Goal: Task Accomplishment & Management: Complete application form

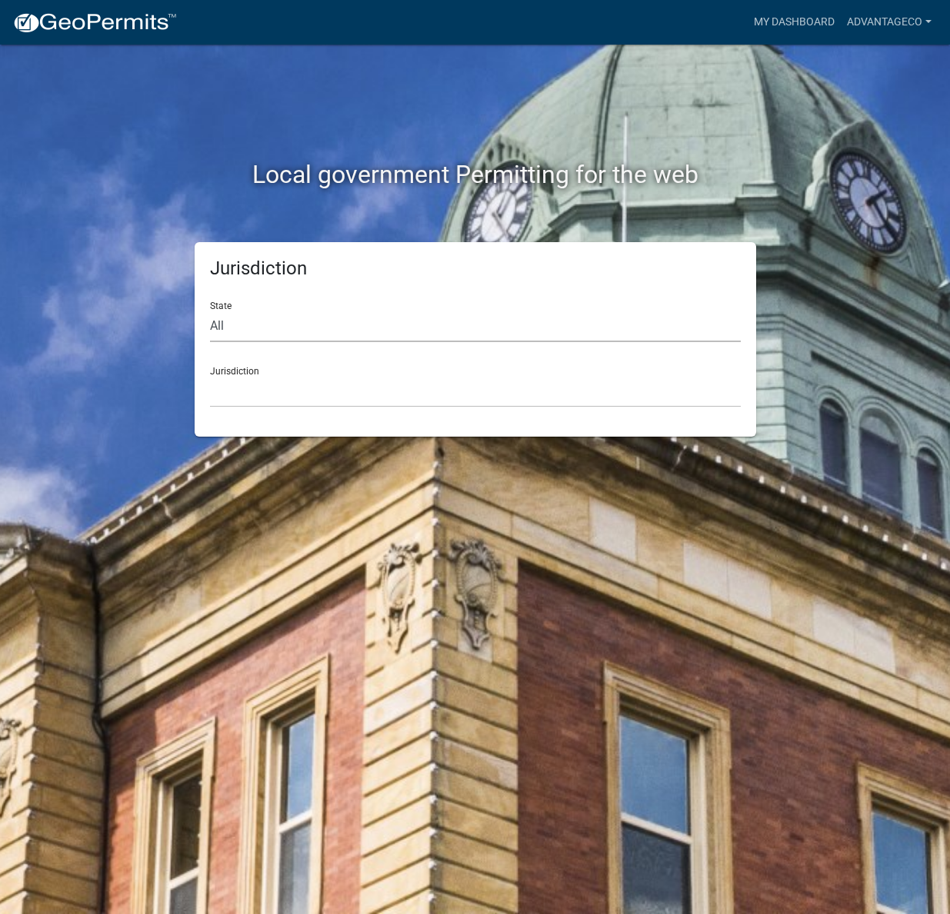
click at [210, 325] on select "All [US_STATE] [US_STATE] [US_STATE] [US_STATE] [US_STATE] [US_STATE] [US_STATE…" at bounding box center [475, 327] width 531 height 32
select select "[US_STATE]"
click at [210, 311] on select "All [US_STATE] [US_STATE] [US_STATE] [US_STATE] [US_STATE] [US_STATE] [US_STATE…" at bounding box center [475, 327] width 531 height 32
click at [223, 385] on select "[GEOGRAPHIC_DATA], [US_STATE] [GEOGRAPHIC_DATA], [US_STATE] [GEOGRAPHIC_DATA], …" at bounding box center [475, 392] width 531 height 32
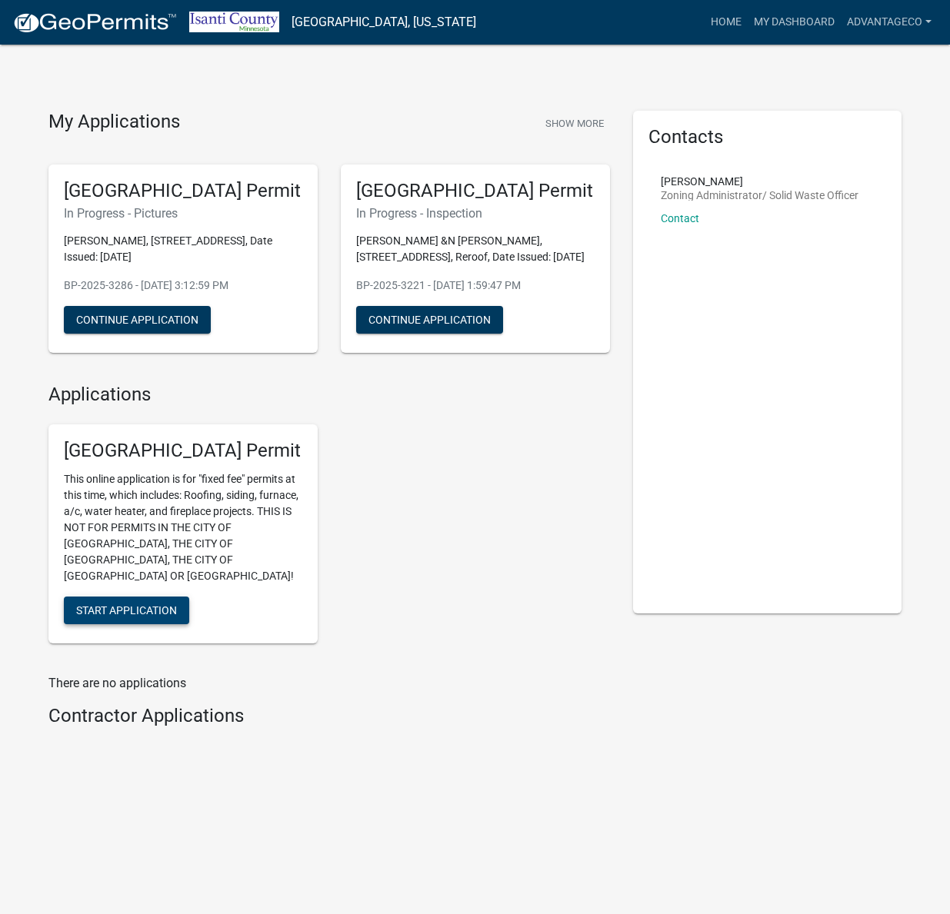
click at [104, 604] on span "Start Application" at bounding box center [126, 610] width 101 height 12
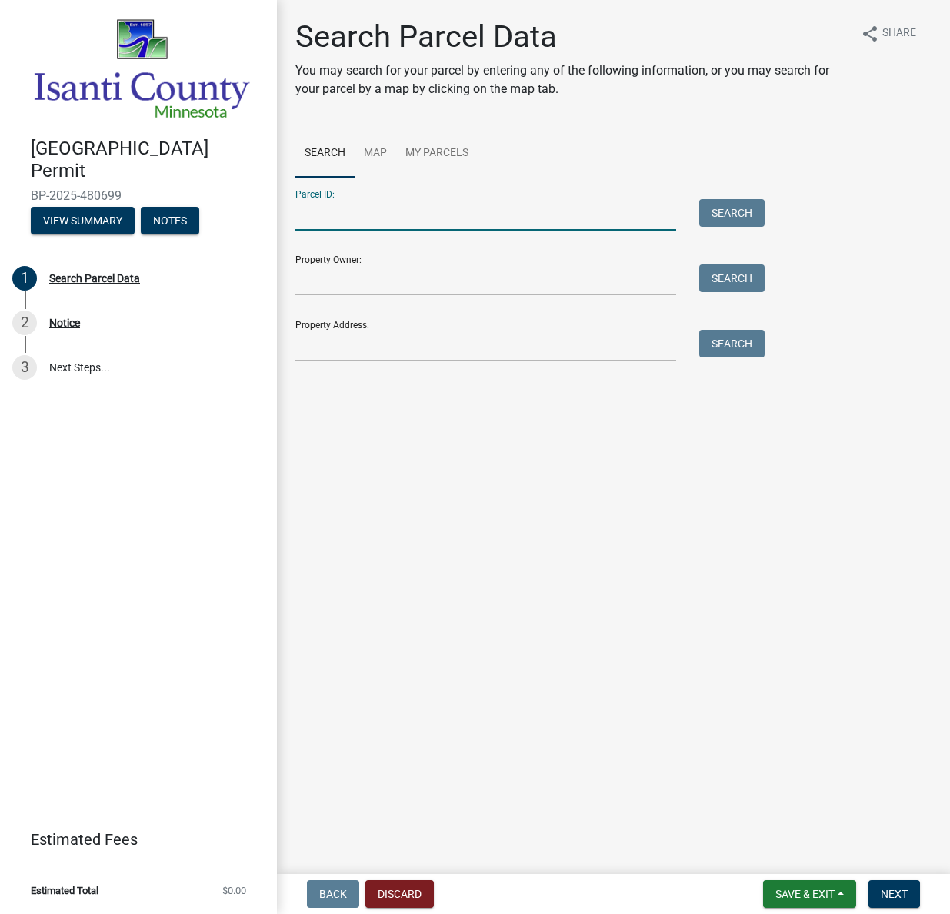
click at [308, 214] on input "Parcel ID:" at bounding box center [485, 215] width 381 height 32
click at [734, 214] on button "Search" at bounding box center [731, 213] width 65 height 28
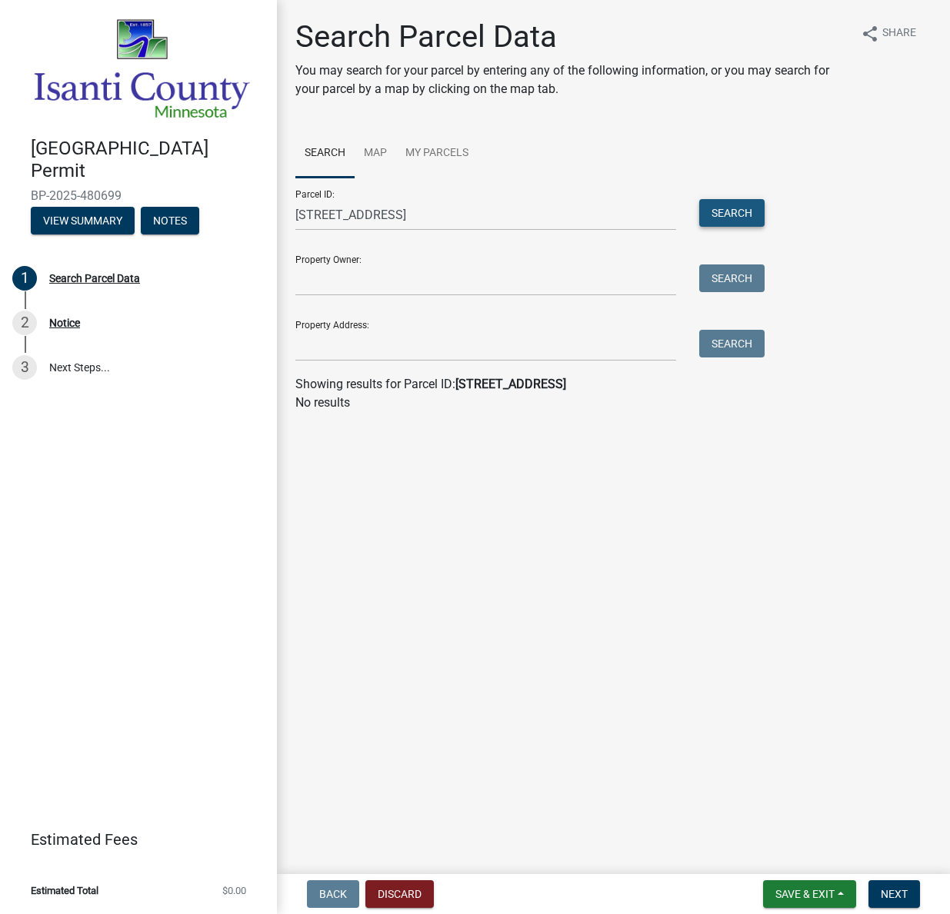
click at [724, 206] on button "Search" at bounding box center [731, 213] width 65 height 28
click at [435, 215] on input "[STREET_ADDRESS]" at bounding box center [485, 215] width 381 height 32
drag, startPoint x: 435, startPoint y: 215, endPoint x: 249, endPoint y: 211, distance: 185.4
click at [249, 211] on div "[GEOGRAPHIC_DATA] Permit BP-2025-480699 View Summary Notes 1 Search Parcel Data…" at bounding box center [475, 457] width 950 height 914
click at [329, 153] on link "Search" at bounding box center [324, 153] width 59 height 49
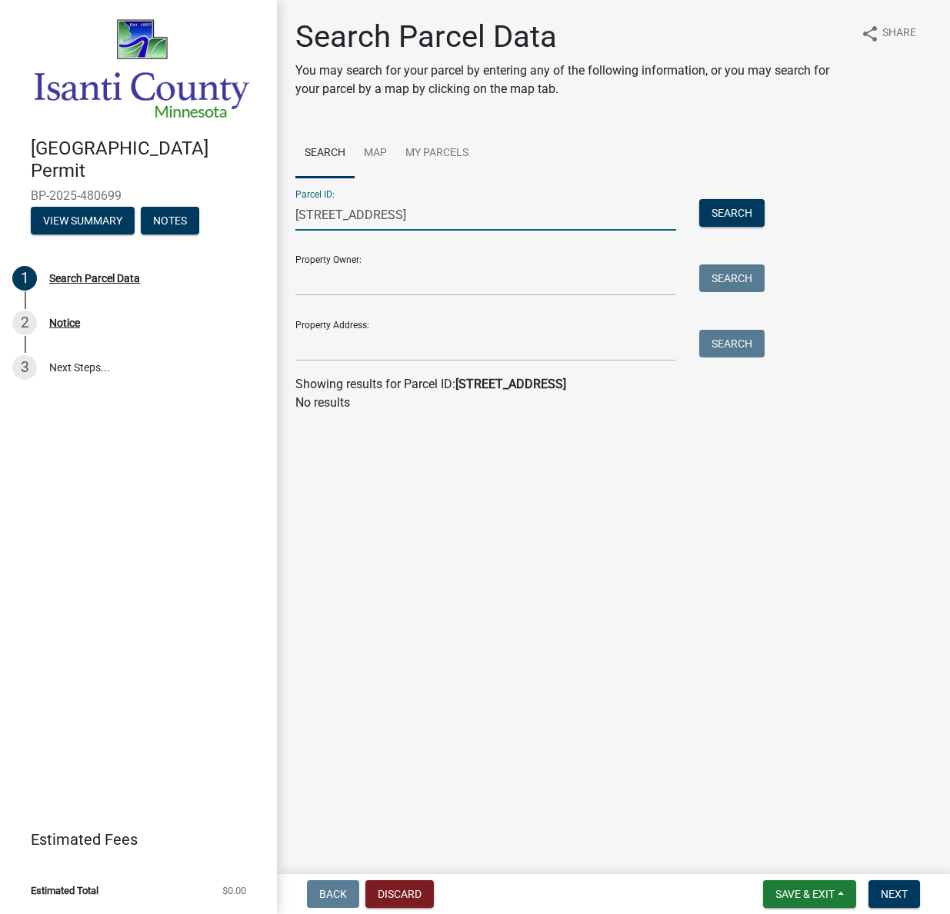
drag, startPoint x: 388, startPoint y: 212, endPoint x: 210, endPoint y: 205, distance: 177.8
click at [210, 205] on div "[GEOGRAPHIC_DATA] Permit BP-2025-480699 View Summary Notes 1 Search Parcel Data…" at bounding box center [475, 457] width 950 height 914
type input "3"
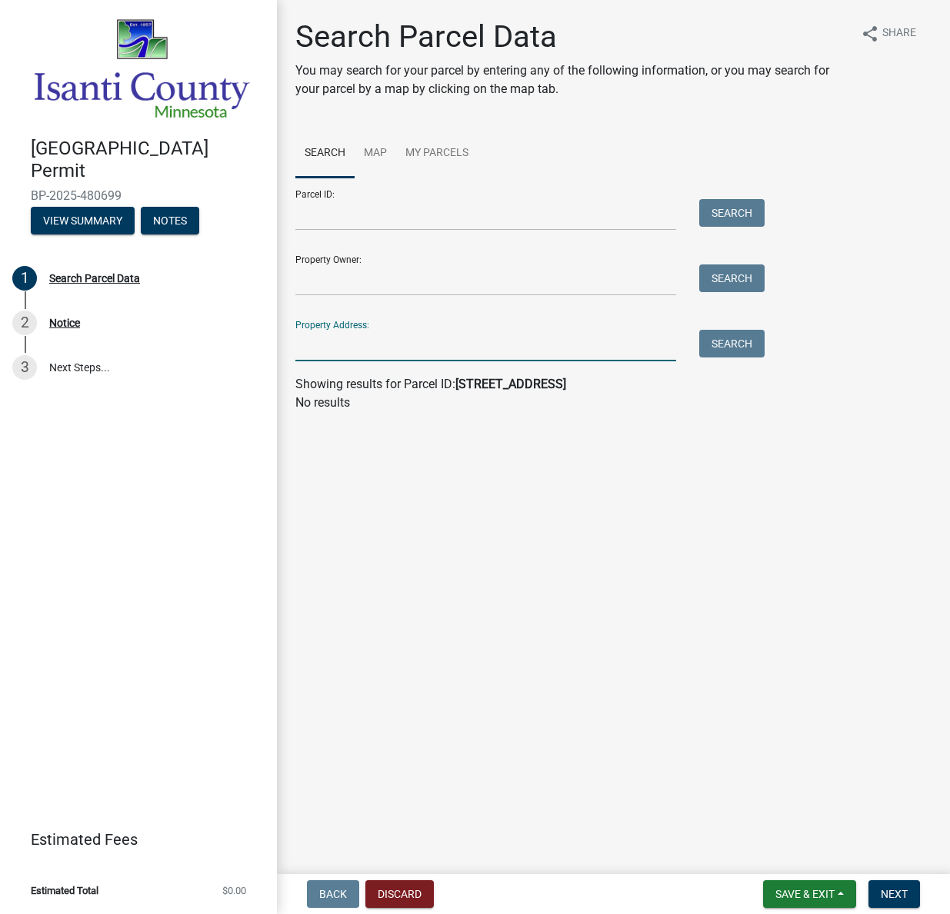
click at [305, 341] on input "Property Address:" at bounding box center [485, 346] width 381 height 32
type input "30761 [PERSON_NAME]"
click at [738, 342] on button "Search" at bounding box center [731, 344] width 65 height 28
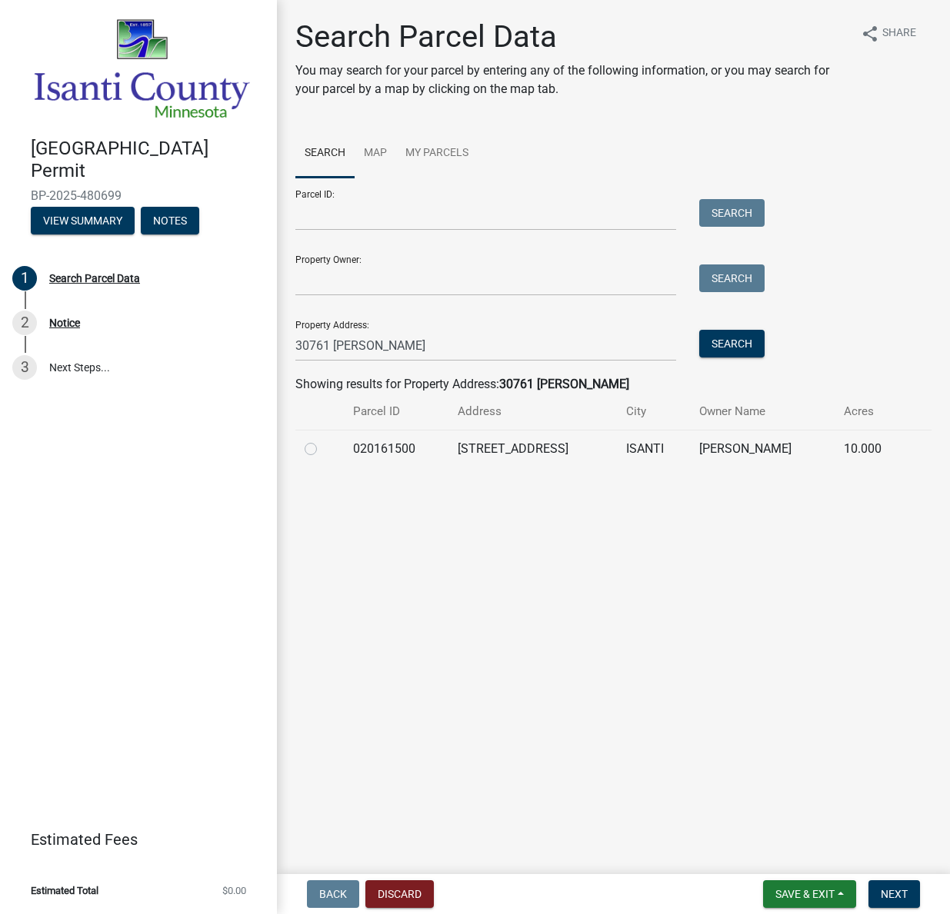
click at [323, 440] on label at bounding box center [323, 440] width 0 height 0
click at [323, 448] on input "radio" at bounding box center [328, 445] width 10 height 10
radio input "true"
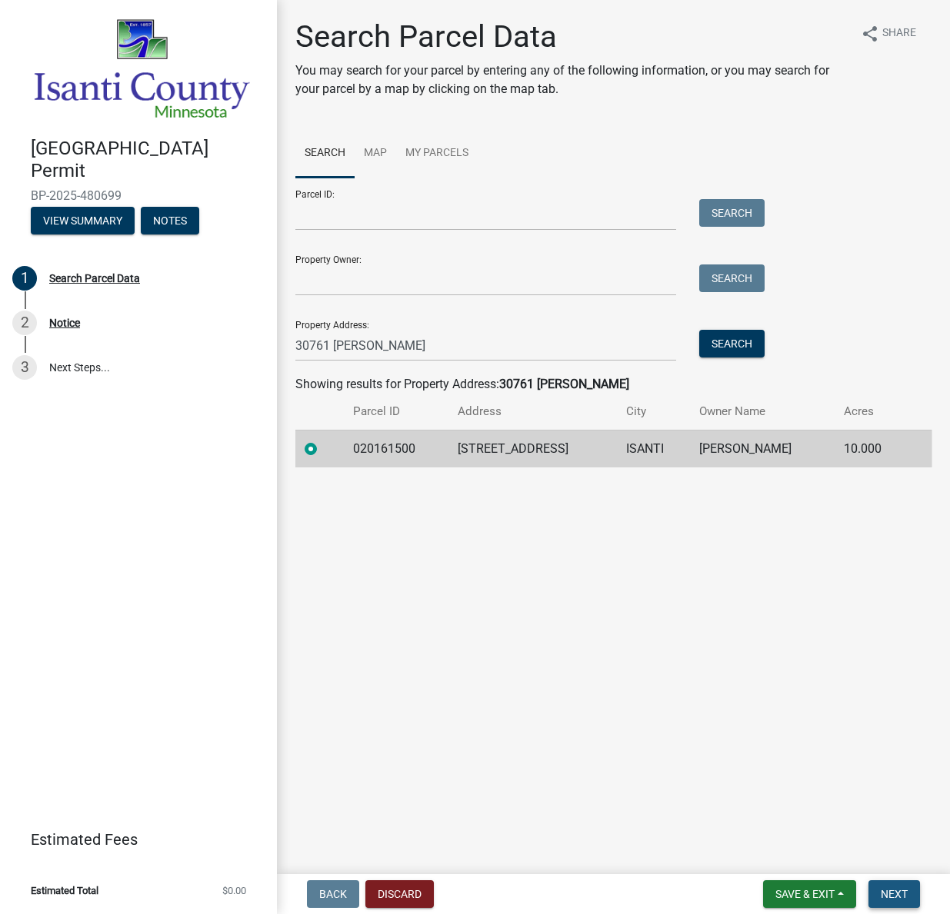
click at [906, 893] on span "Next" at bounding box center [894, 894] width 27 height 12
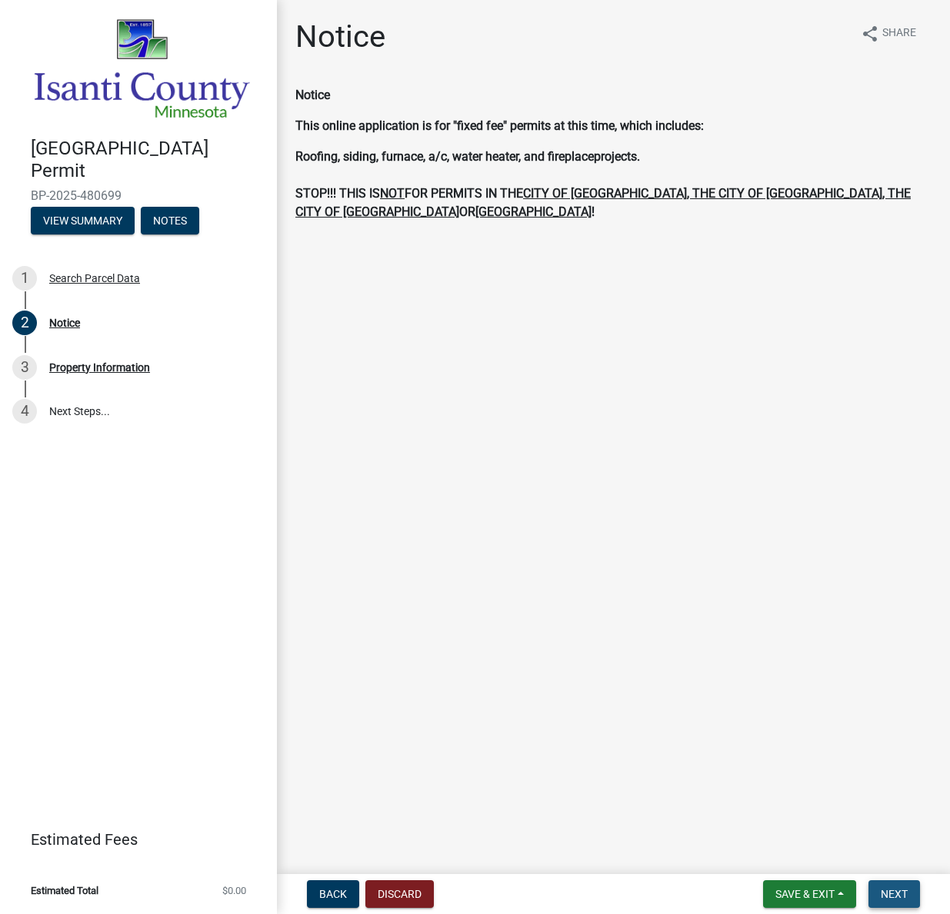
click at [892, 898] on span "Next" at bounding box center [894, 894] width 27 height 12
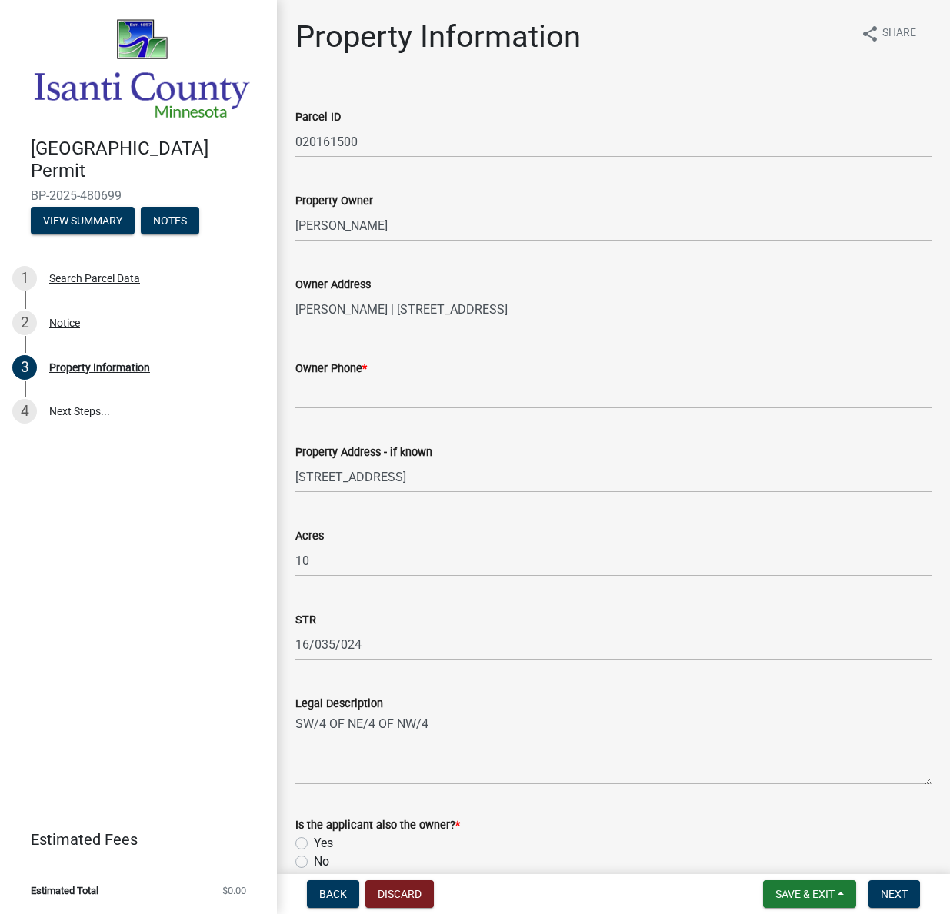
scroll to position [165, 0]
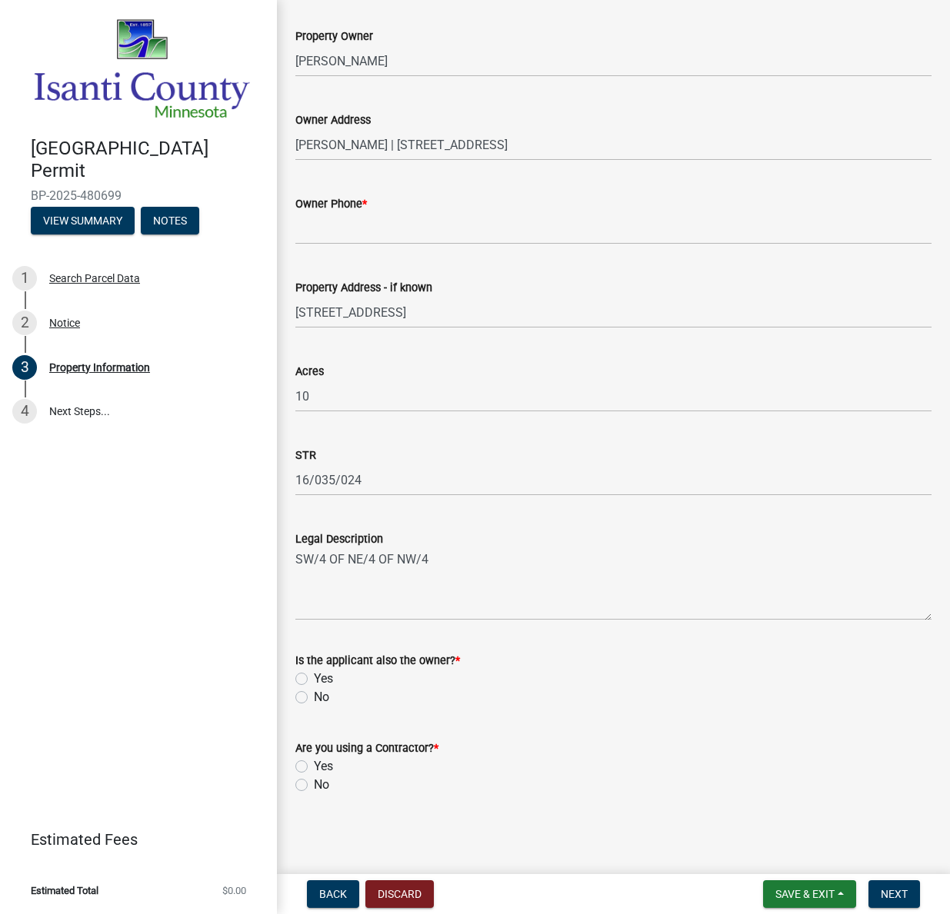
click at [314, 694] on label "No" at bounding box center [321, 697] width 15 height 18
click at [314, 694] on input "No" at bounding box center [319, 693] width 10 height 10
radio input "true"
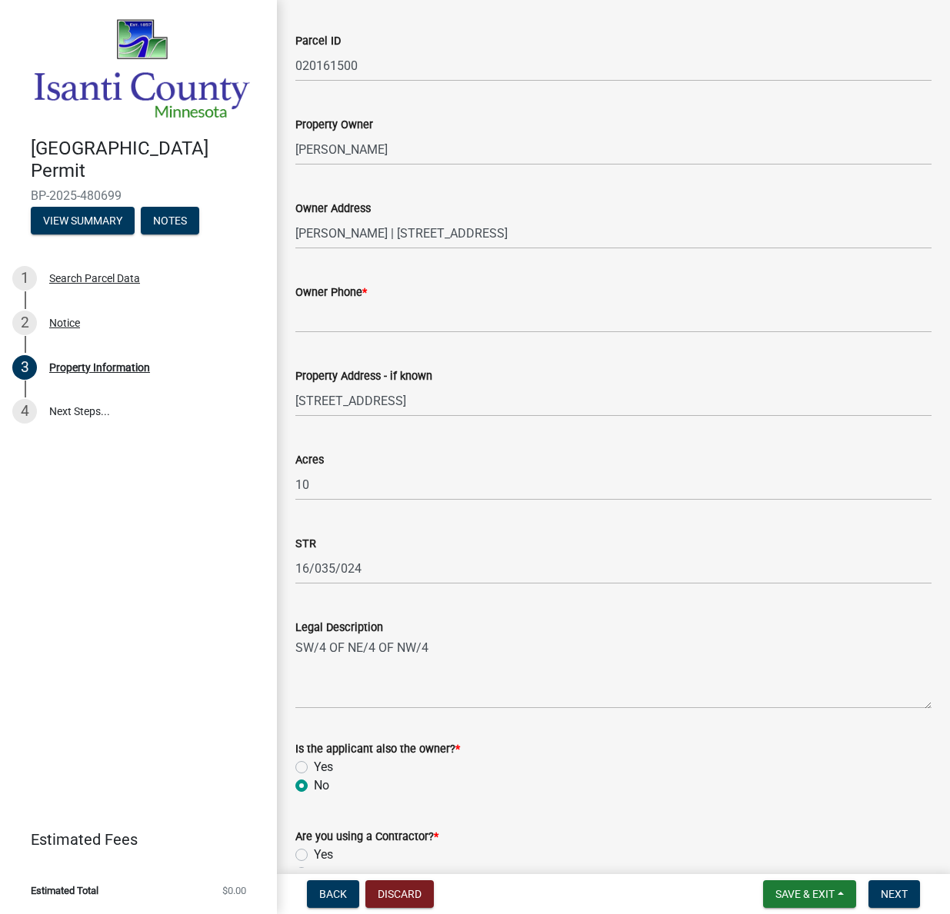
scroll to position [0, 0]
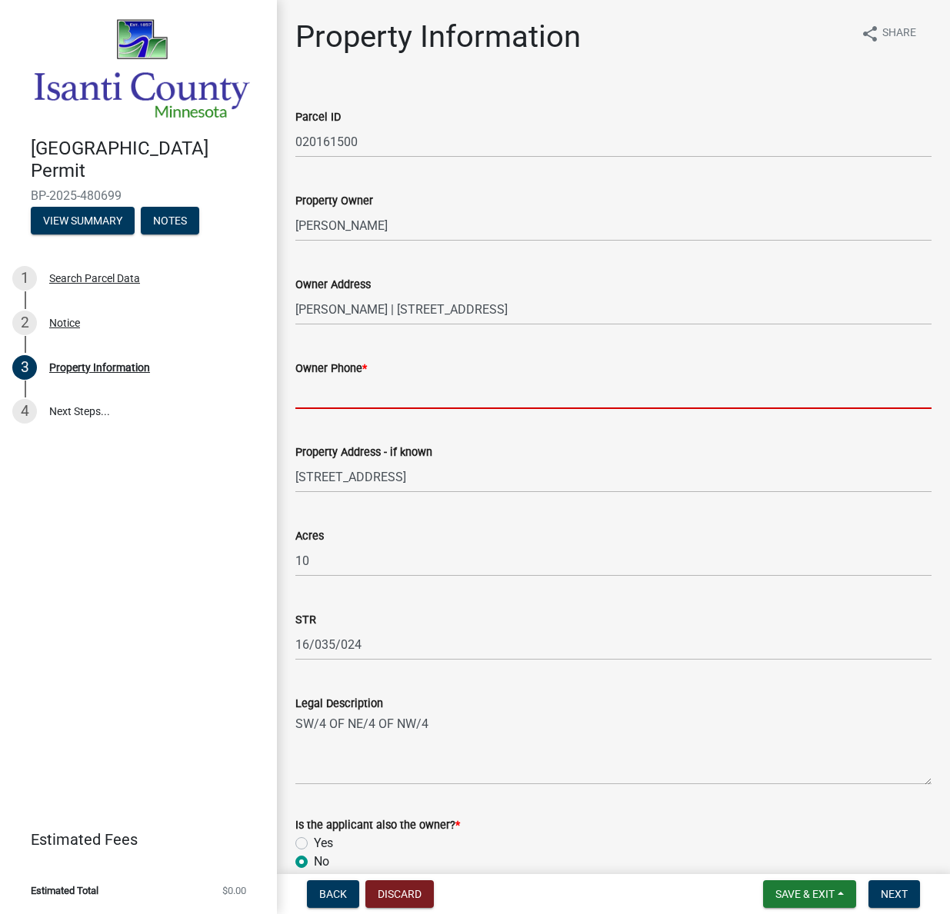
click at [317, 391] on input "Owner Phone *" at bounding box center [613, 394] width 636 height 32
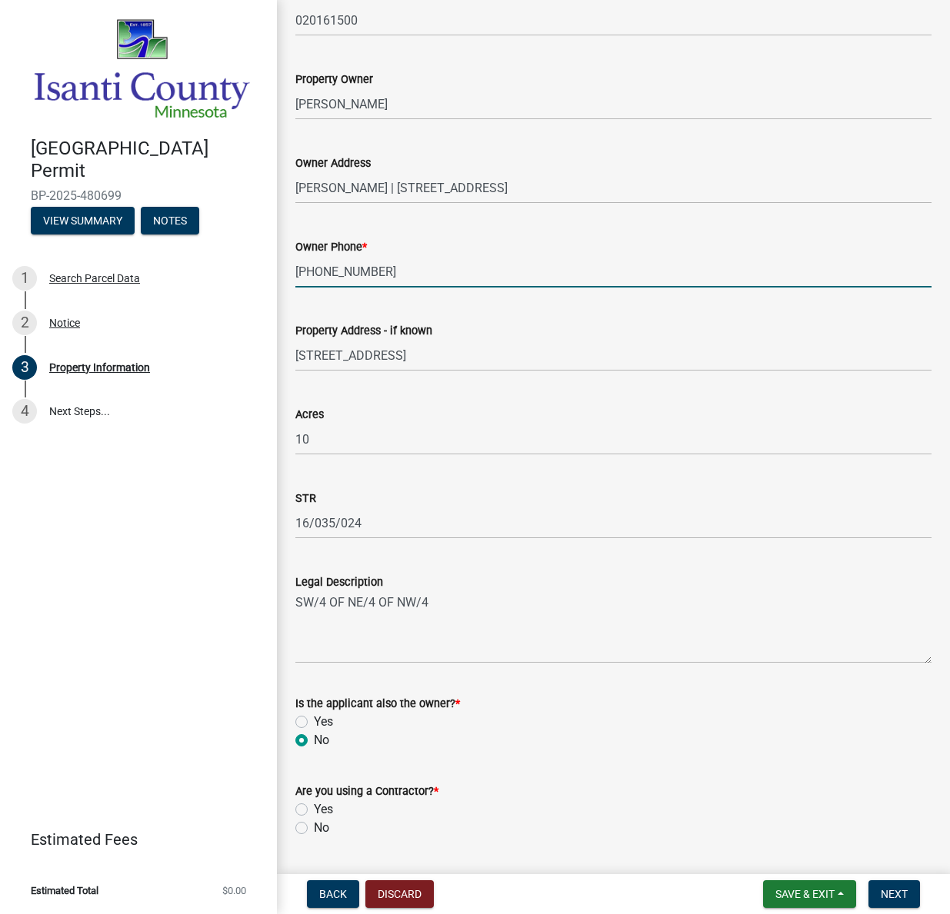
scroll to position [165, 0]
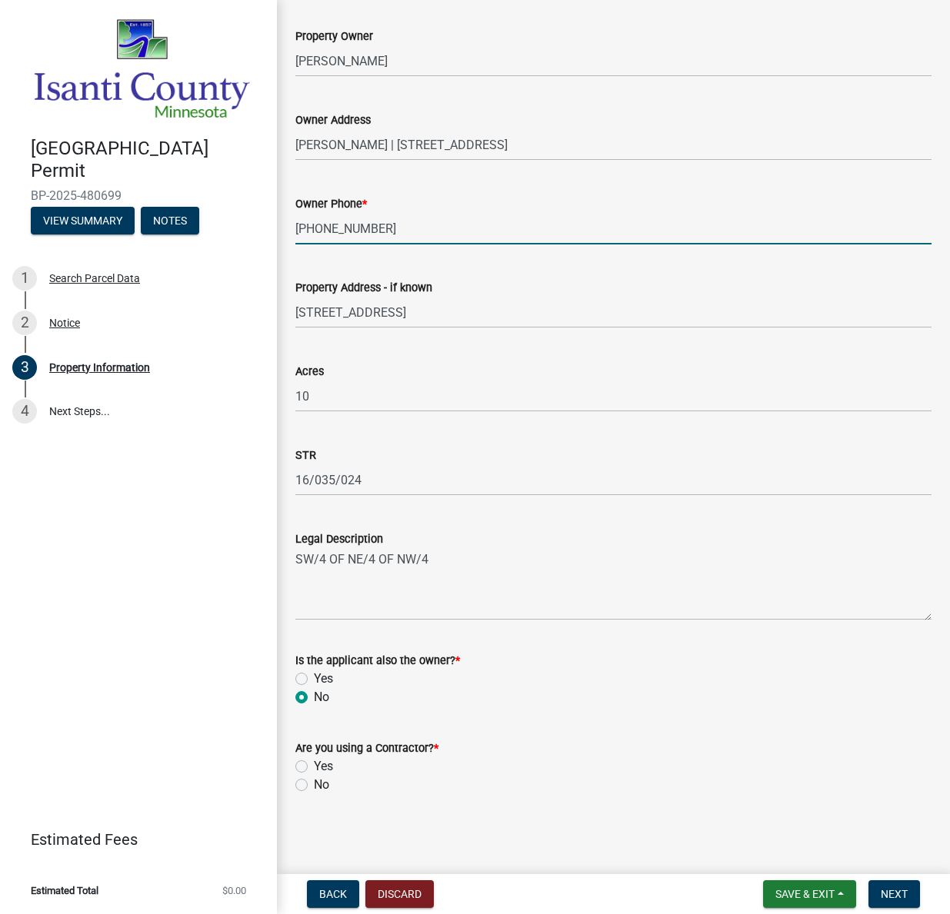
type input "[PHONE_NUMBER]"
click at [314, 767] on label "Yes" at bounding box center [323, 766] width 19 height 18
click at [314, 767] on input "Yes" at bounding box center [319, 762] width 10 height 10
radio input "true"
click at [914, 894] on button "Next" at bounding box center [894, 895] width 52 height 28
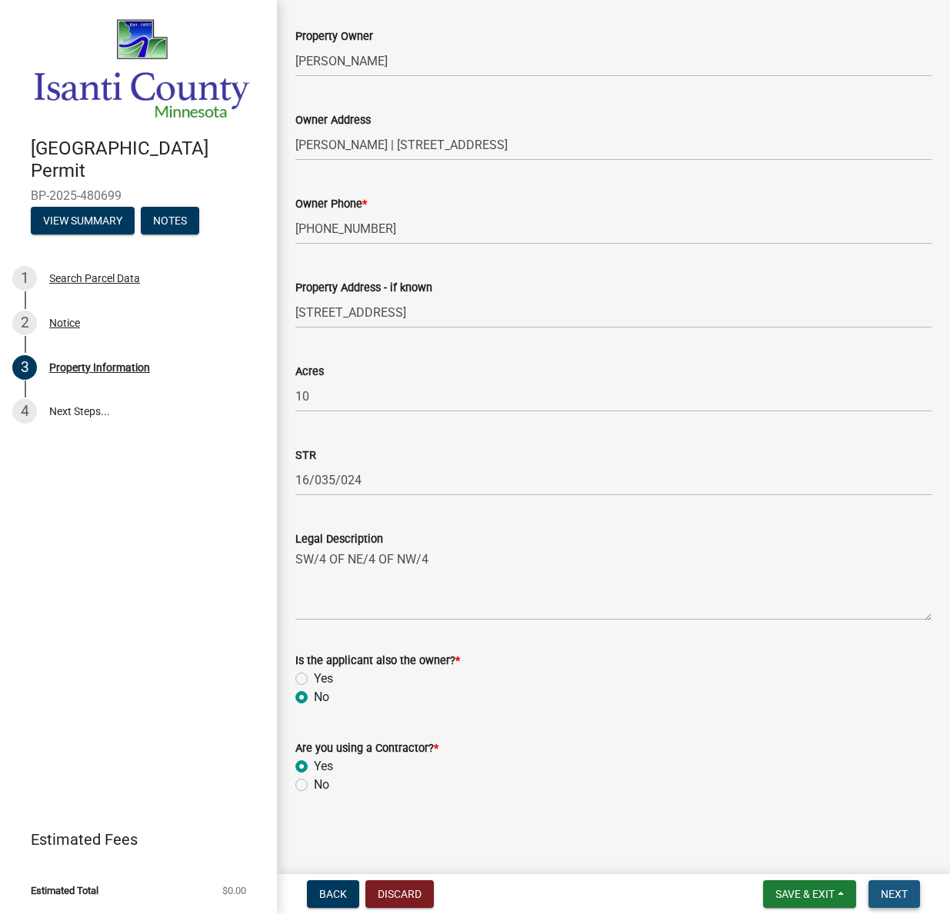
scroll to position [0, 0]
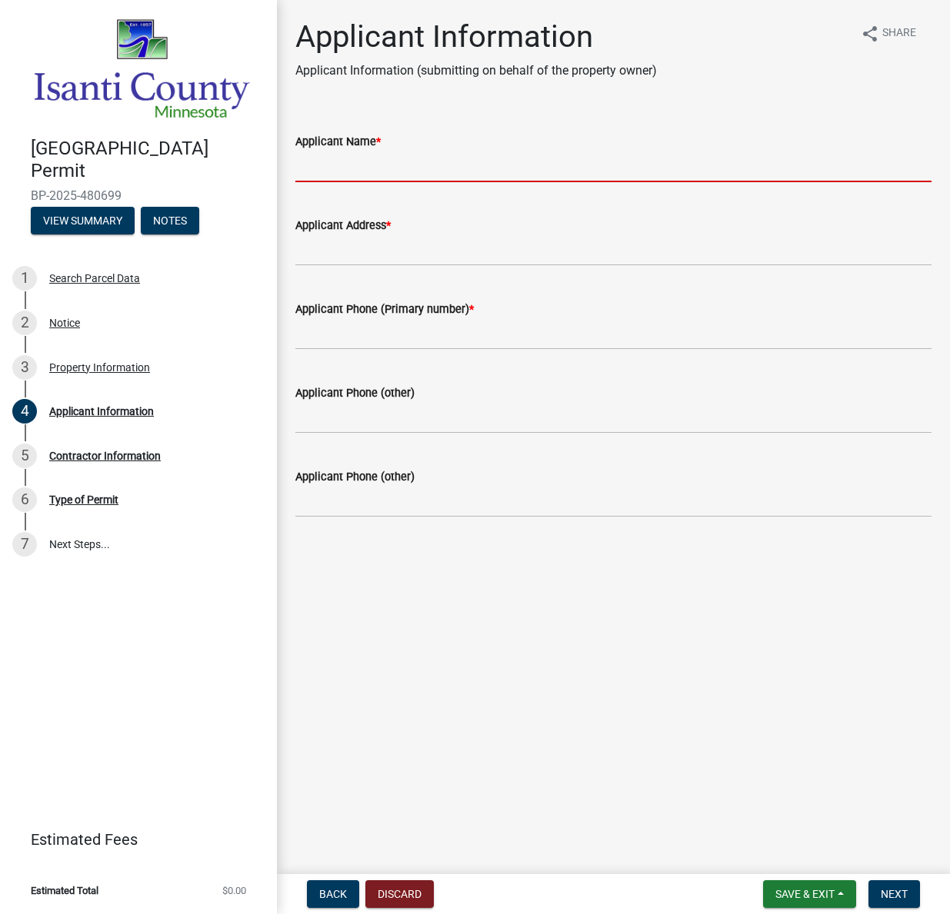
click at [303, 178] on input "Applicant Name *" at bounding box center [613, 167] width 636 height 32
type input "[PERSON_NAME]"
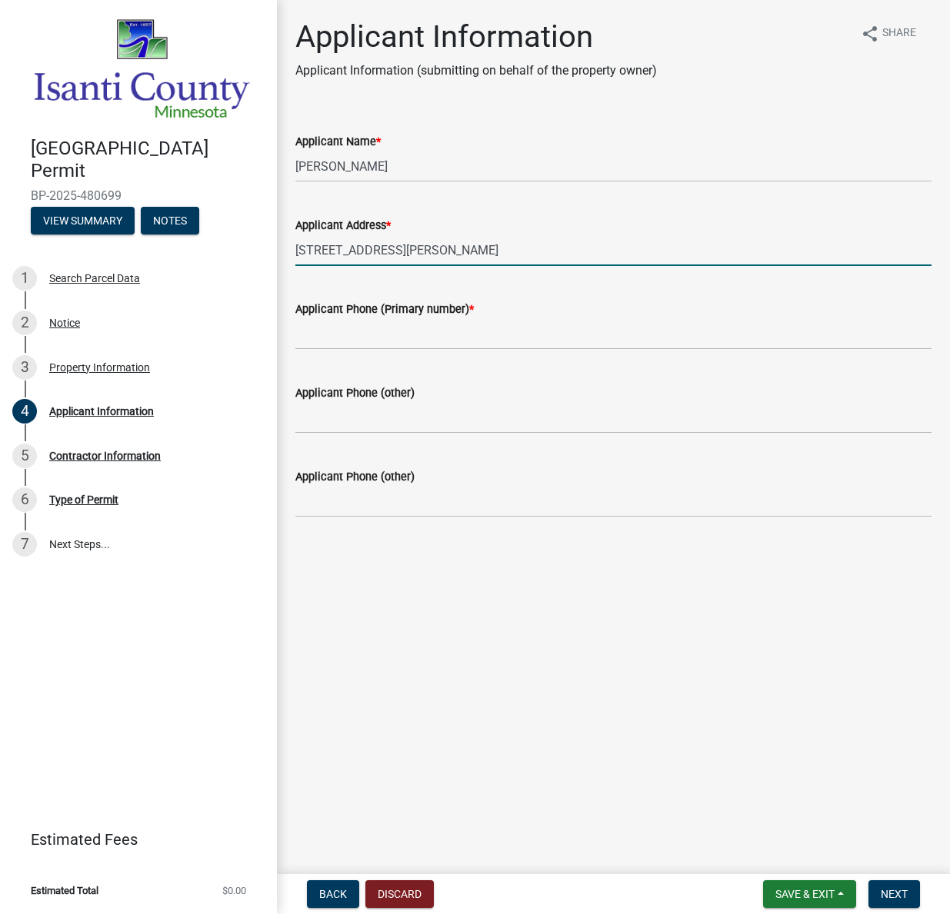
type input "[STREET_ADDRESS][PERSON_NAME]"
click at [316, 331] on input "Applicant Phone (Primary number) *" at bounding box center [613, 334] width 636 height 32
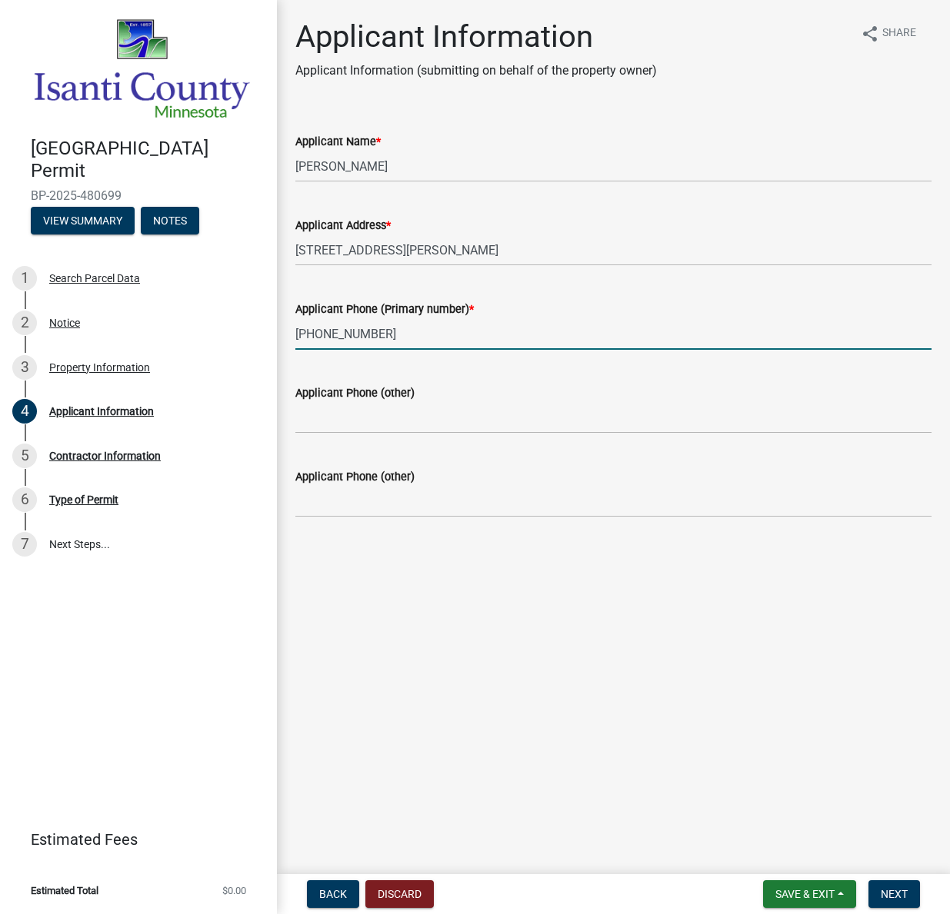
type input "[PHONE_NUMBER]"
click at [307, 415] on input "Applicant Phone (other)" at bounding box center [613, 418] width 636 height 32
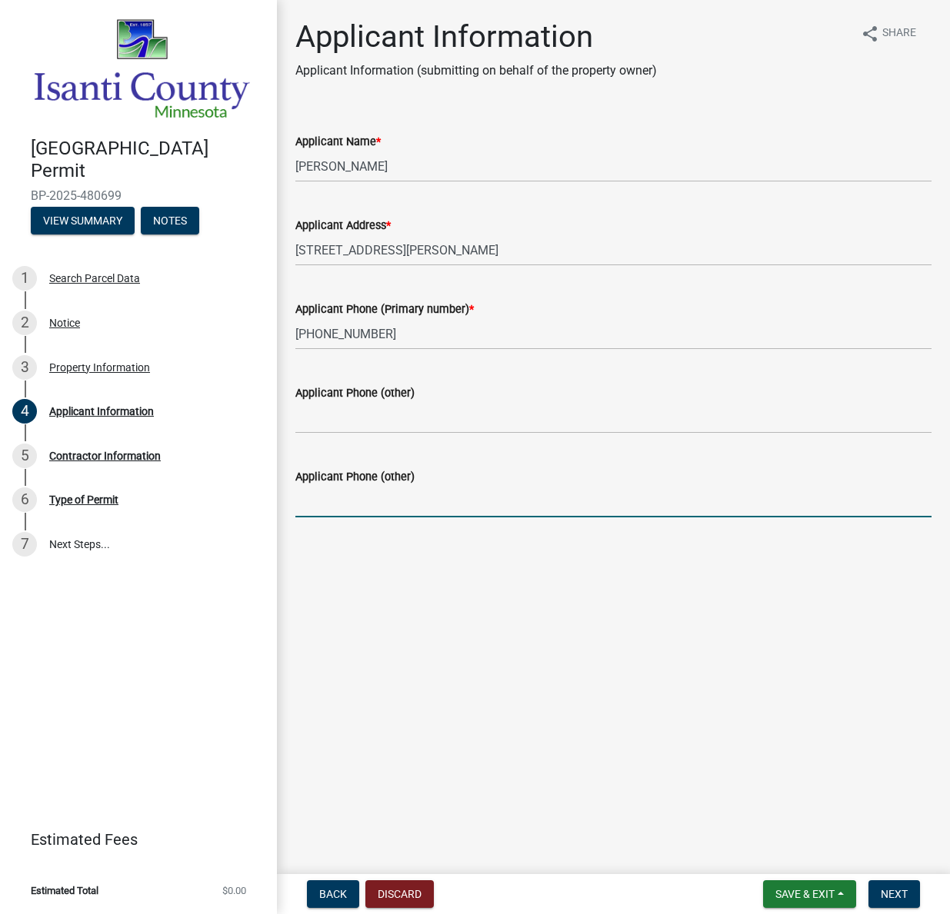
click at [338, 488] on input "Applicant Phone (other)" at bounding box center [613, 502] width 636 height 32
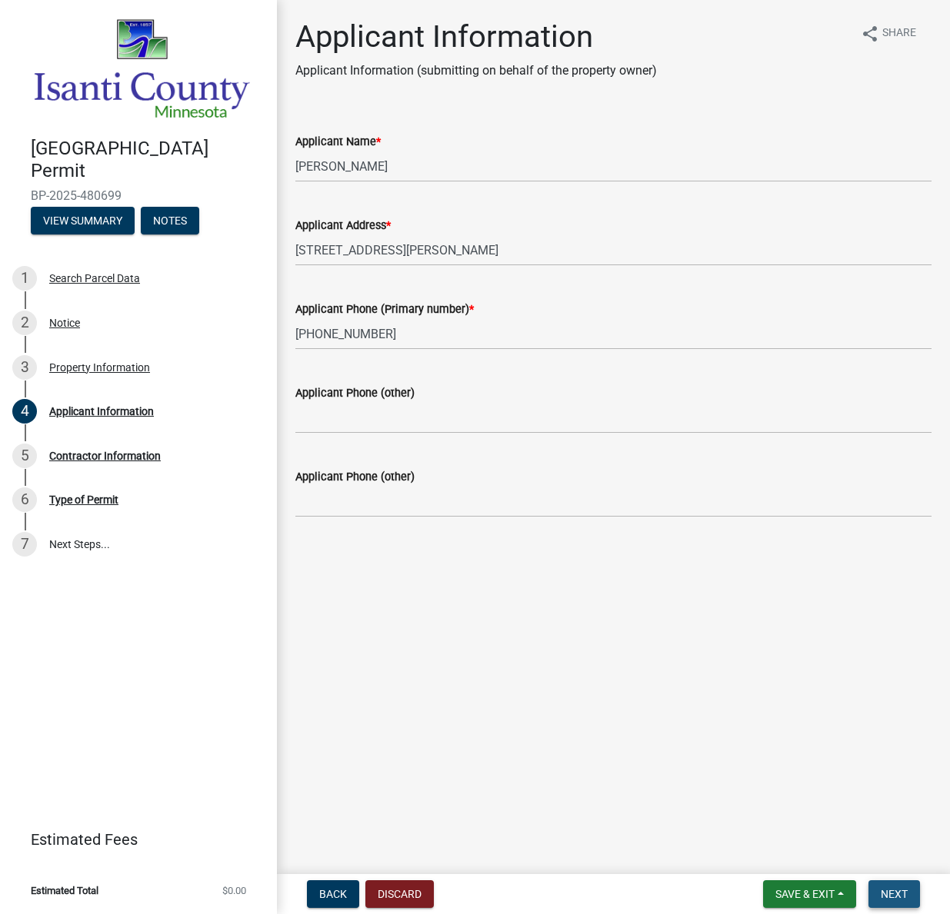
click at [888, 894] on span "Next" at bounding box center [894, 894] width 27 height 12
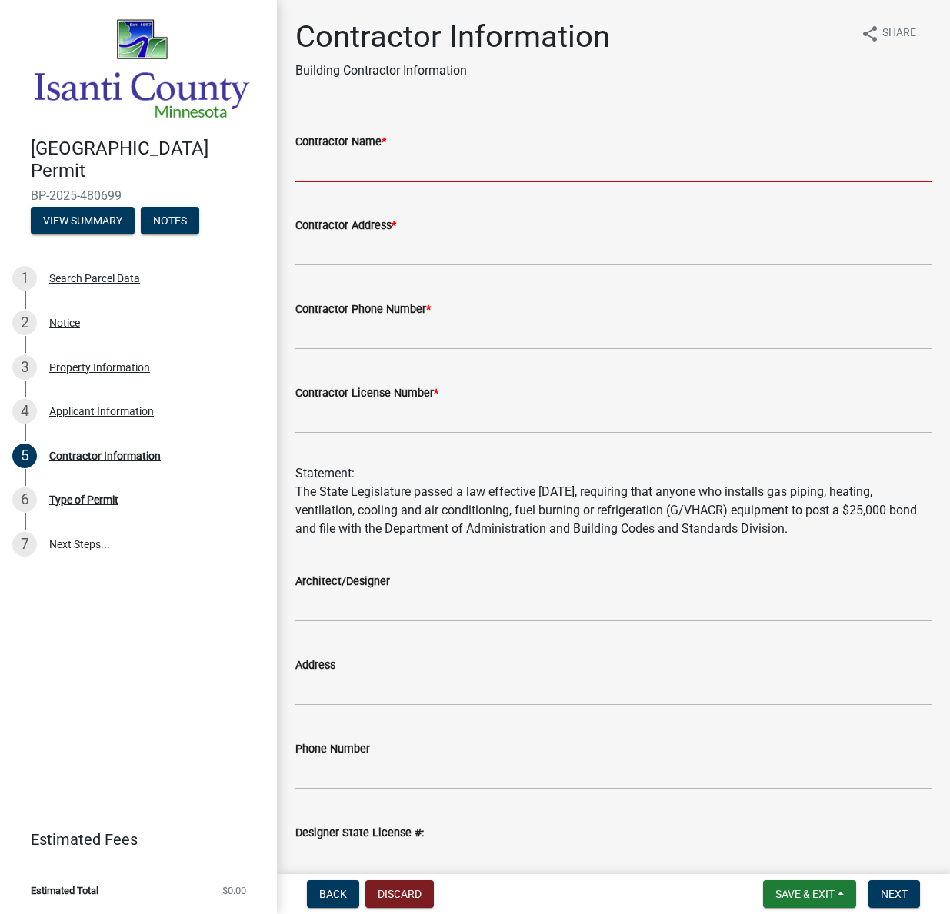
click at [301, 163] on input "Contractor Name *" at bounding box center [613, 167] width 636 height 32
type input "ADVANTAGE CONSTRUCTION"
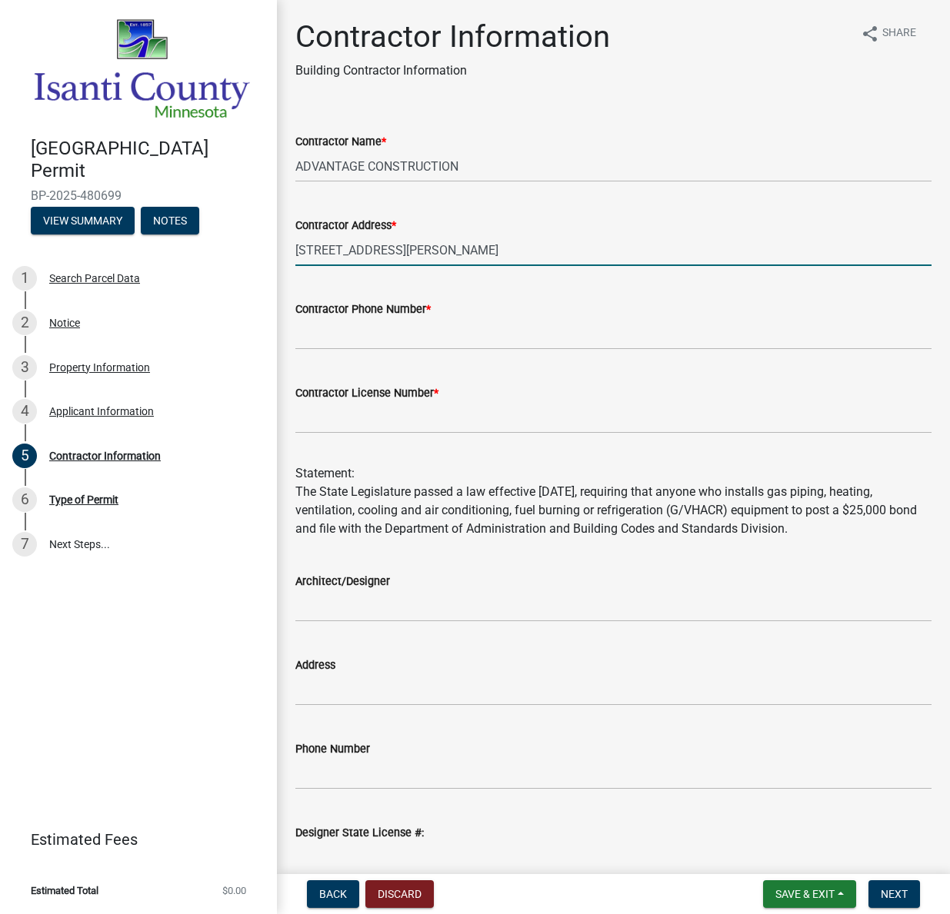
type input "[STREET_ADDRESS][PERSON_NAME]"
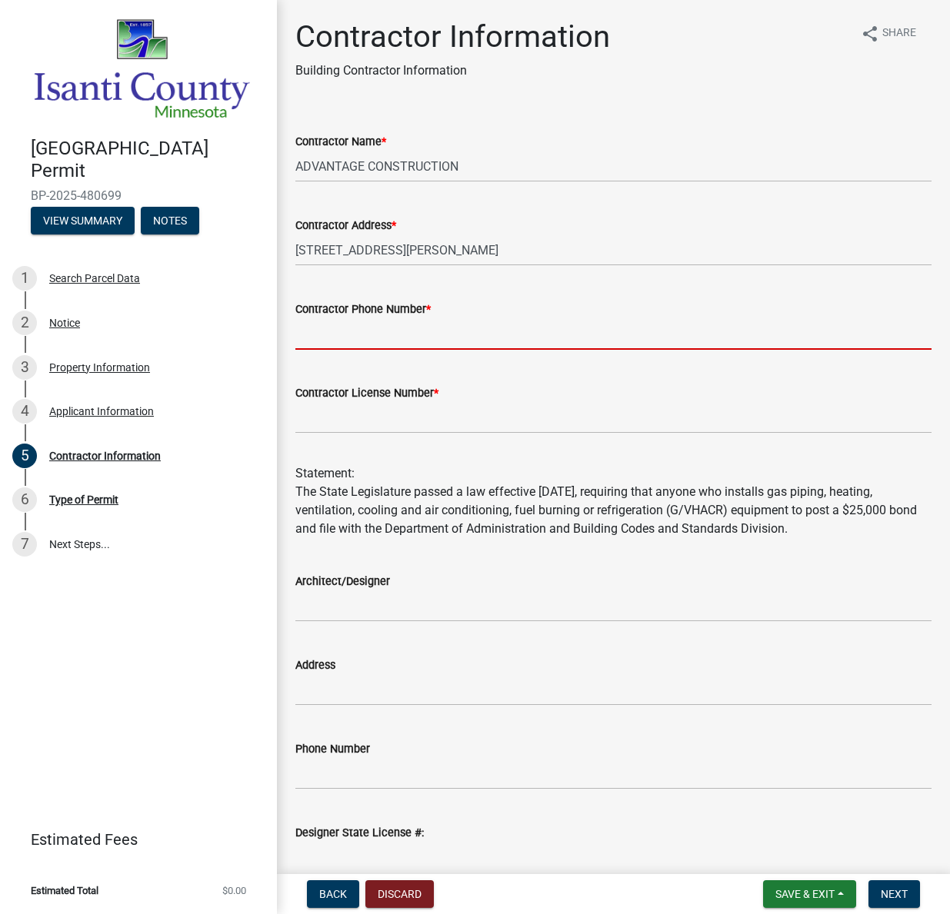
click at [317, 329] on input "Contractor Phone Number *" at bounding box center [613, 334] width 636 height 32
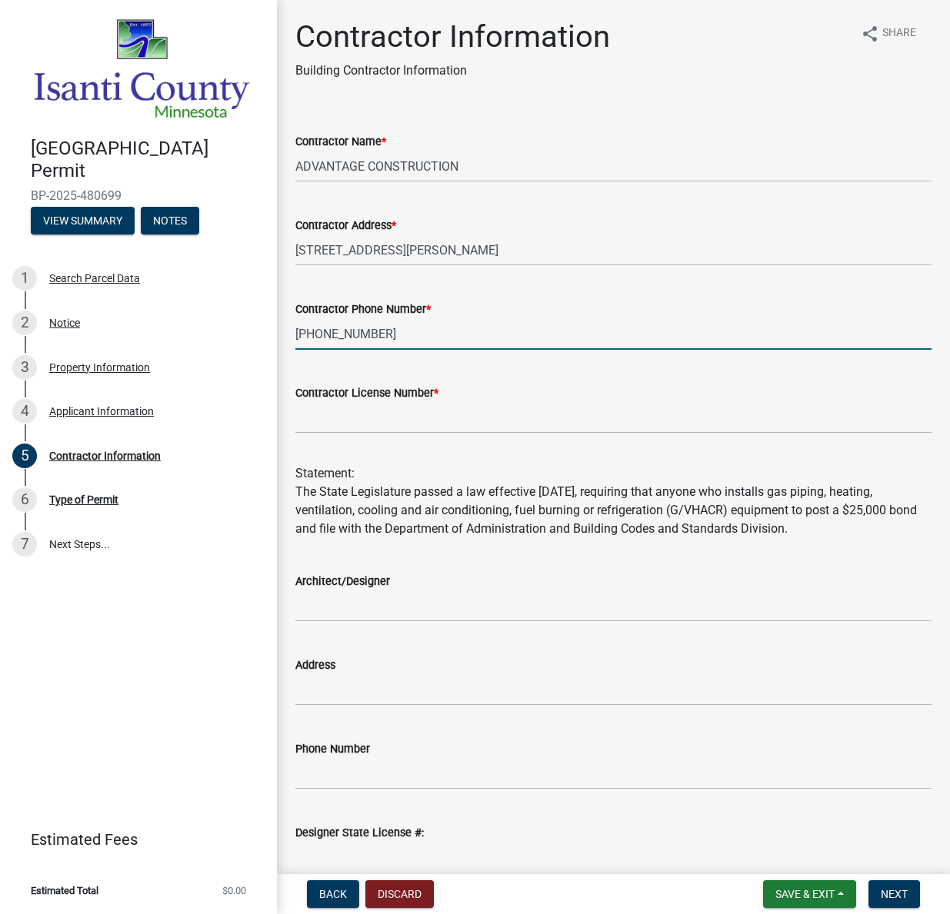
type input "[PHONE_NUMBER]"
click at [317, 418] on input "Contractor License Number *" at bounding box center [613, 418] width 636 height 32
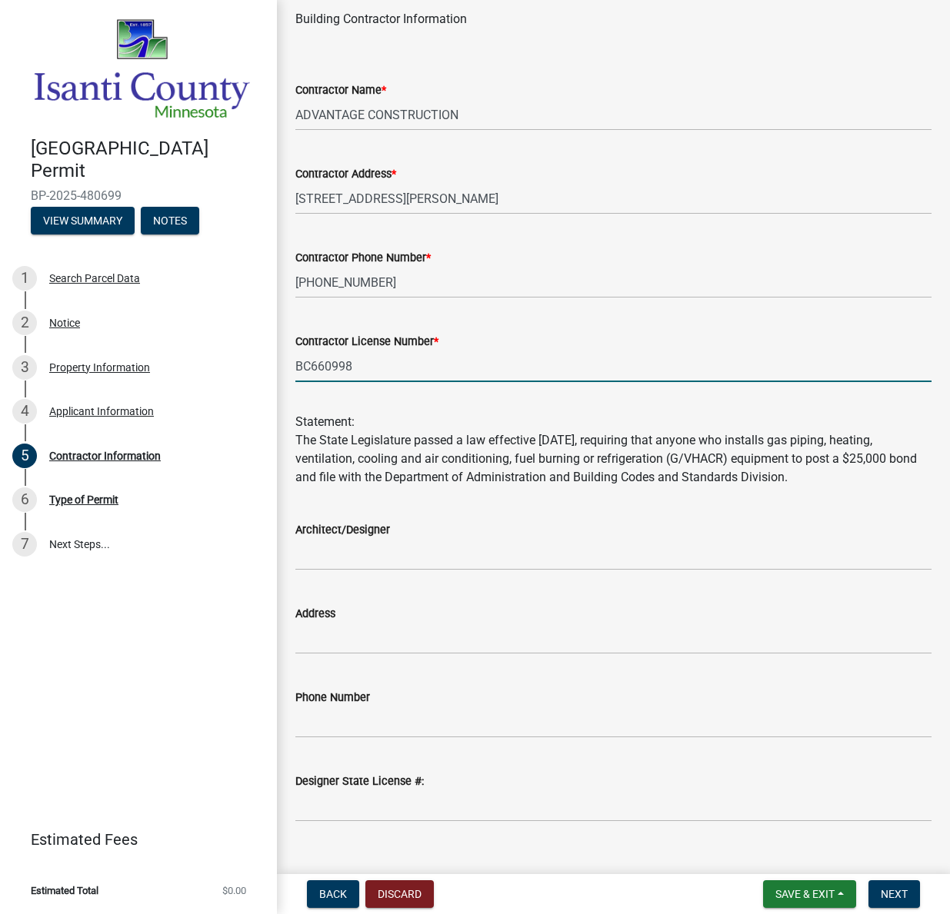
scroll to position [78, 0]
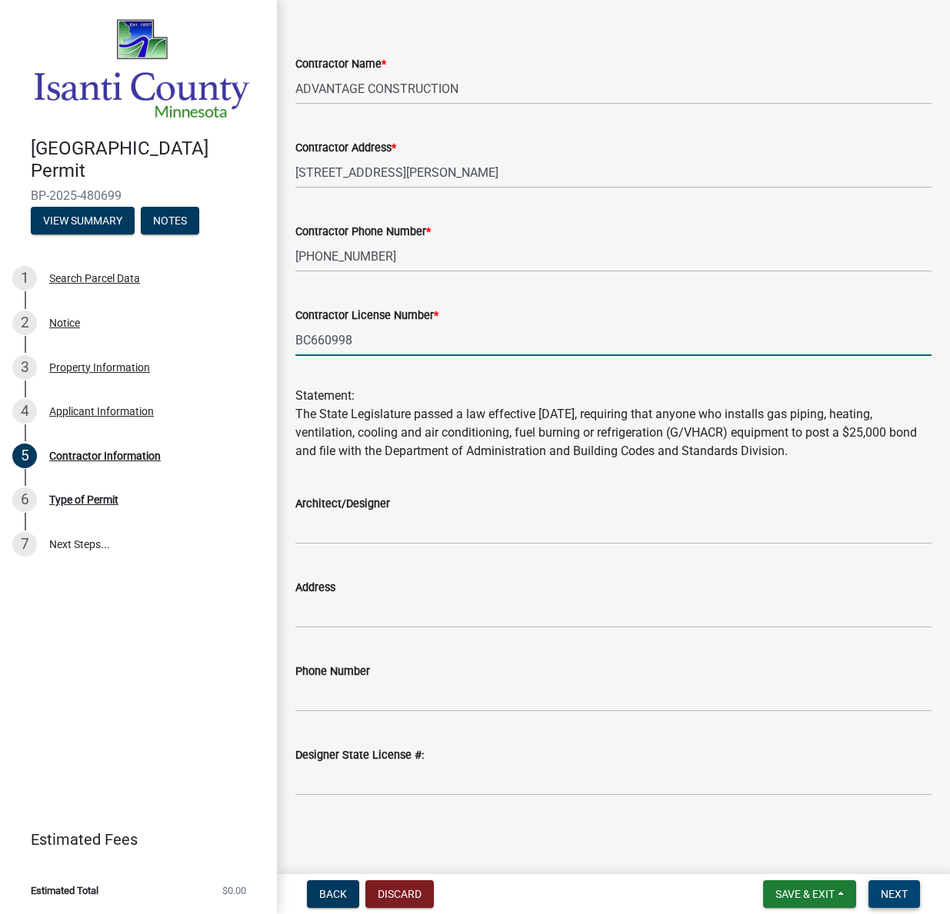
type input "BC660998"
click at [904, 892] on span "Next" at bounding box center [894, 894] width 27 height 12
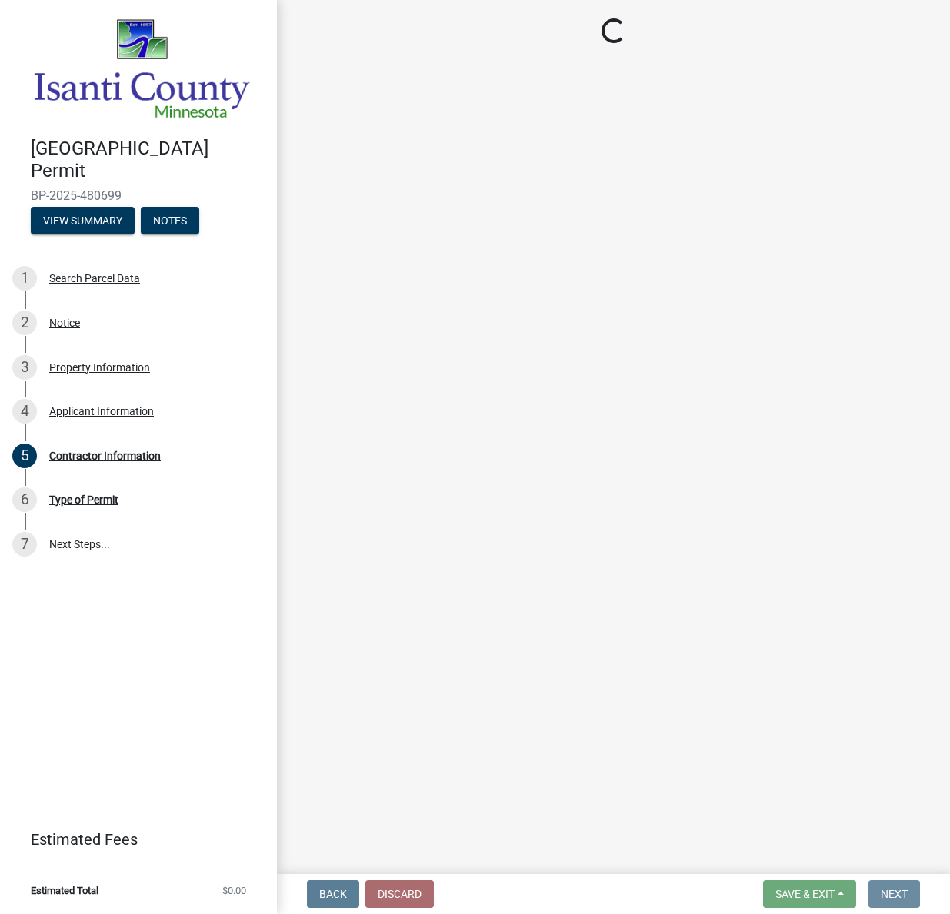
scroll to position [0, 0]
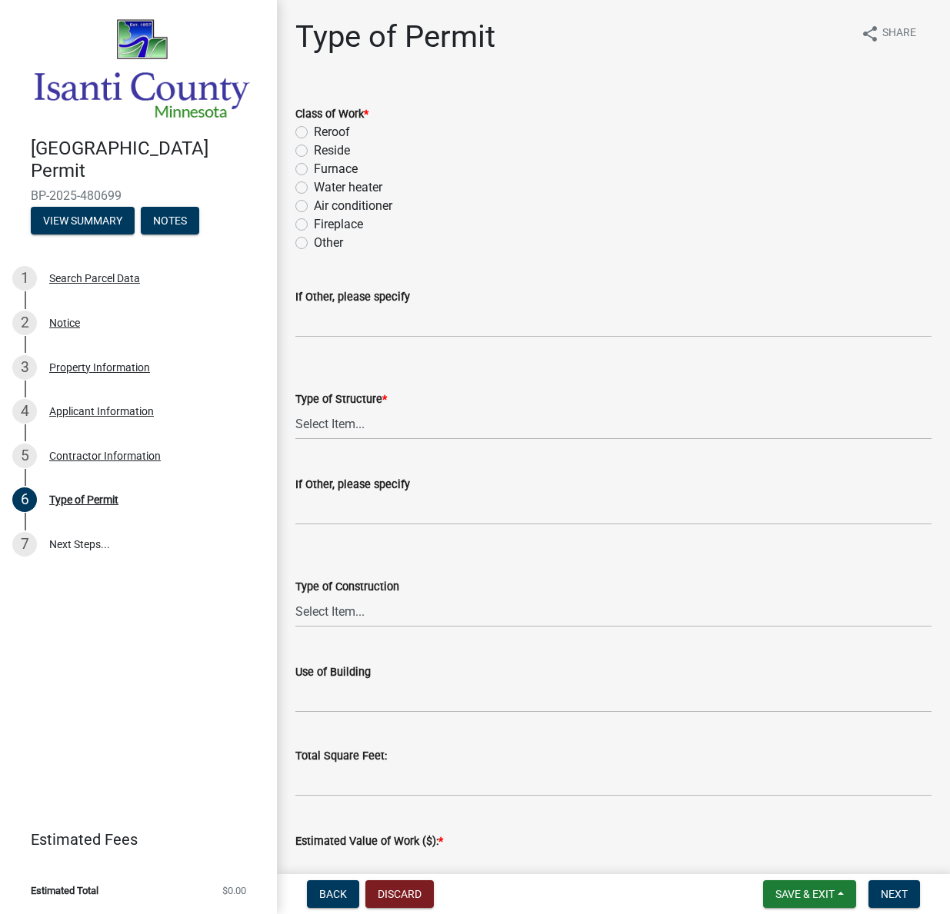
click at [314, 135] on label "Reroof" at bounding box center [332, 132] width 36 height 18
click at [314, 133] on input "Reroof" at bounding box center [319, 128] width 10 height 10
radio input "true"
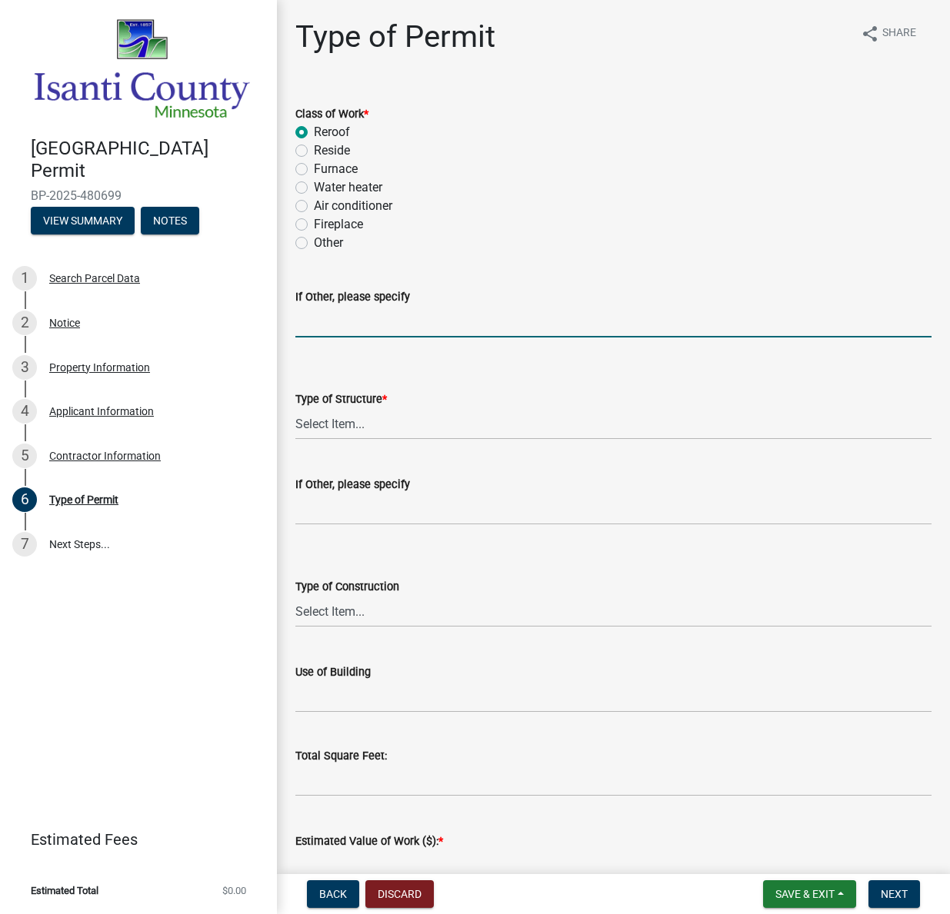
click at [298, 310] on input "If Other, please specify" at bounding box center [613, 322] width 636 height 32
click at [325, 419] on select "Select Item... Accessory Commercial Single Family Agricultural Other N/A" at bounding box center [613, 424] width 636 height 32
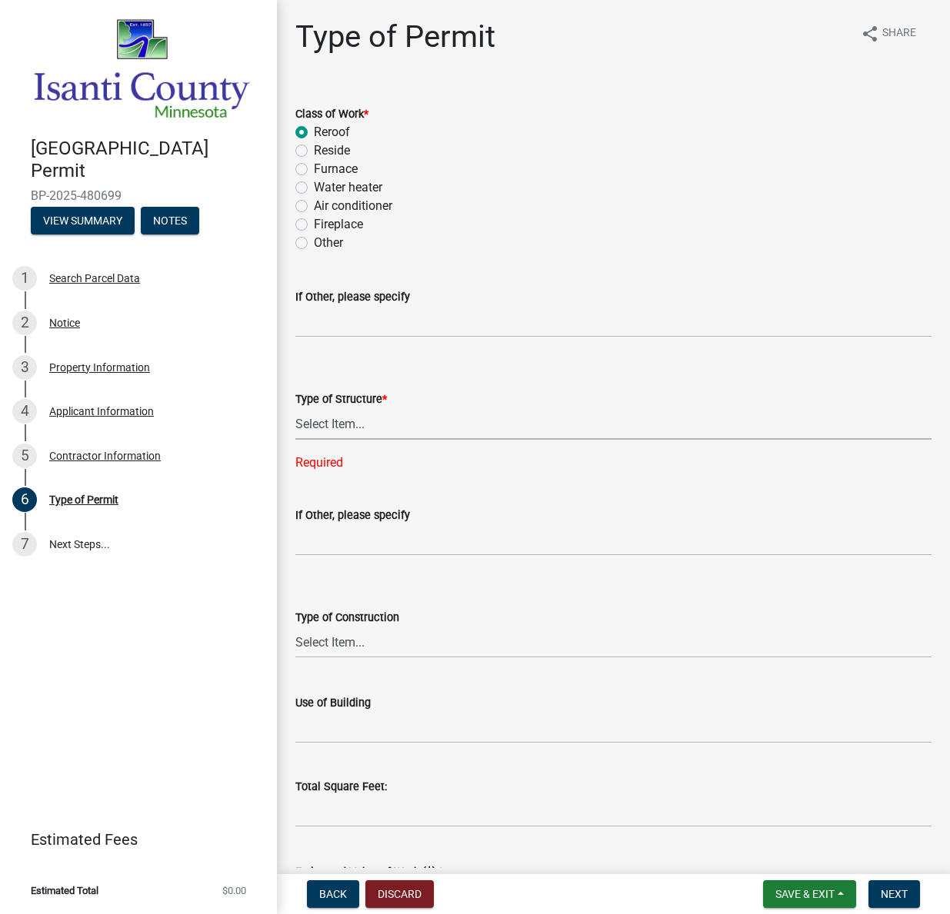
click at [302, 425] on select "Select Item... Accessory Commercial Single Family Agricultural Other N/A" at bounding box center [613, 424] width 636 height 32
click at [295, 408] on select "Select Item... Accessory Commercial Single Family Agricultural Other N/A" at bounding box center [613, 424] width 636 height 32
select select "eb4da8a3-282e-4d3e-a231-485219132635"
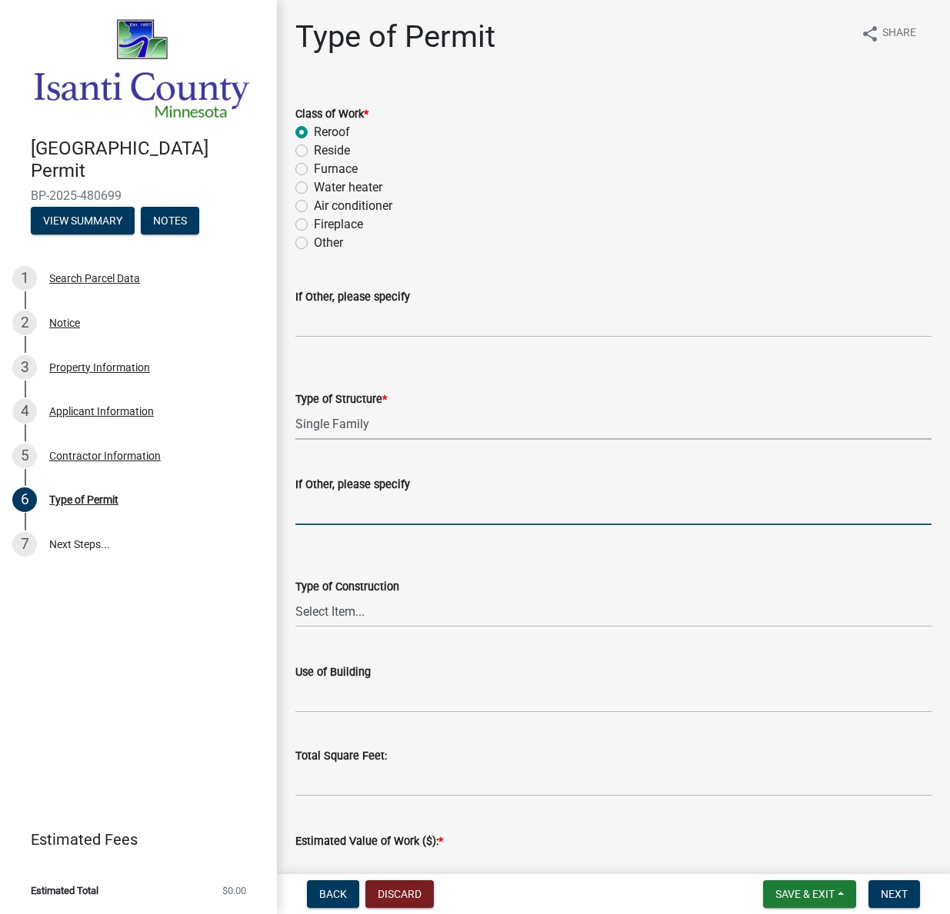
click at [307, 509] on input "If Other, please specify" at bounding box center [613, 510] width 636 height 32
type input "RE ROOF HORSE BARN"
click at [307, 611] on select "Select Item... Wood Frame Masonry Metal Manufactured Modular Other" at bounding box center [613, 612] width 636 height 32
click at [295, 596] on select "Select Item... Wood Frame Masonry Metal Manufactured Modular Other" at bounding box center [613, 612] width 636 height 32
select select "0ece82dd-c883-4950-aa67-9a99a4f1235b"
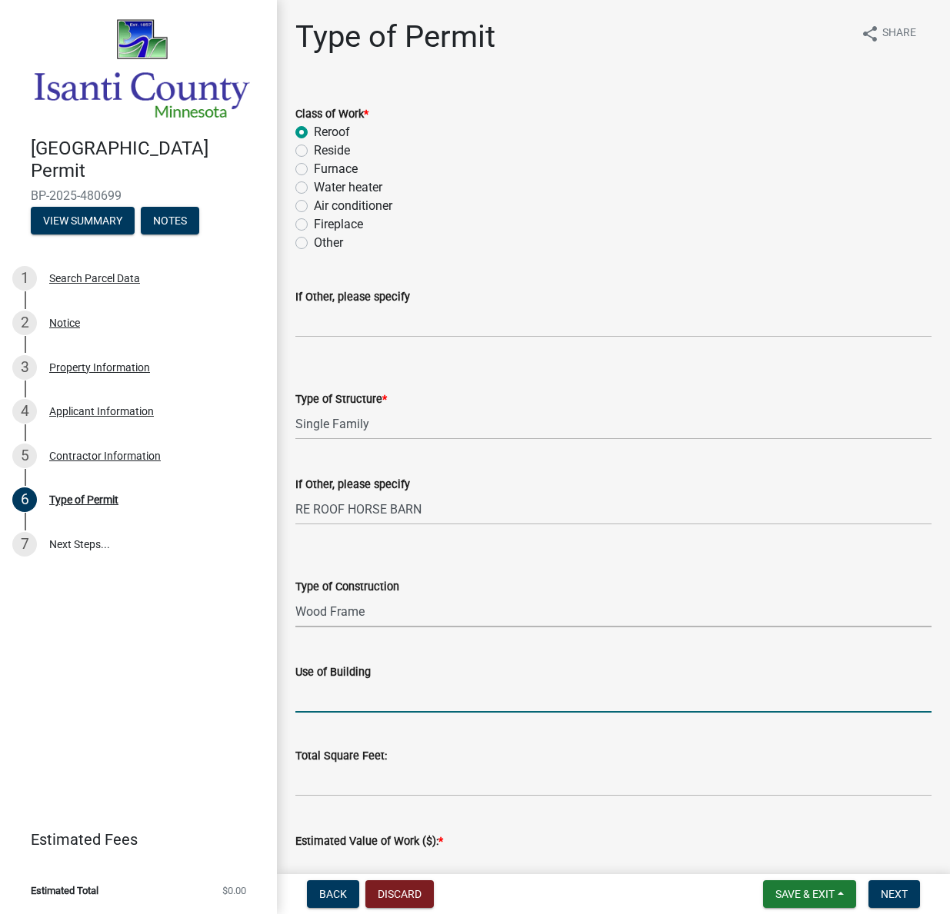
click at [311, 696] on input "Use of Building" at bounding box center [613, 697] width 636 height 32
type input "D"
type input "SINGLE FAMILY HOME & REROOFING A HORSE BARN"
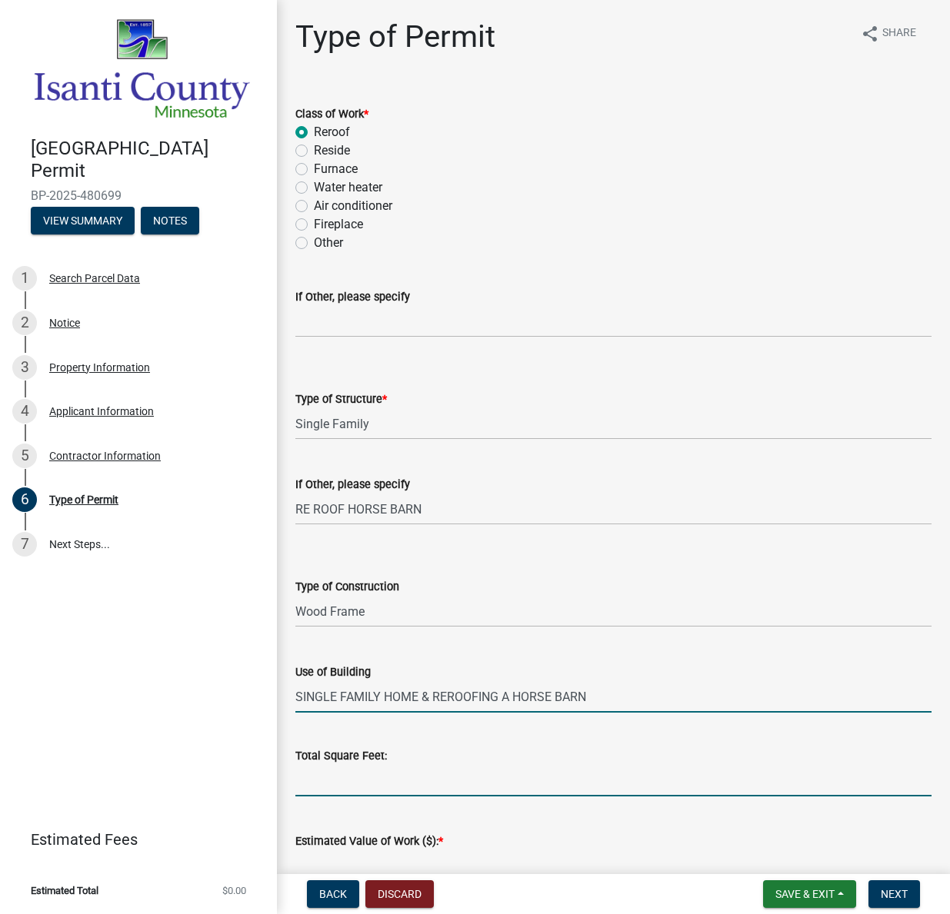
click at [313, 781] on input "text" at bounding box center [613, 781] width 636 height 32
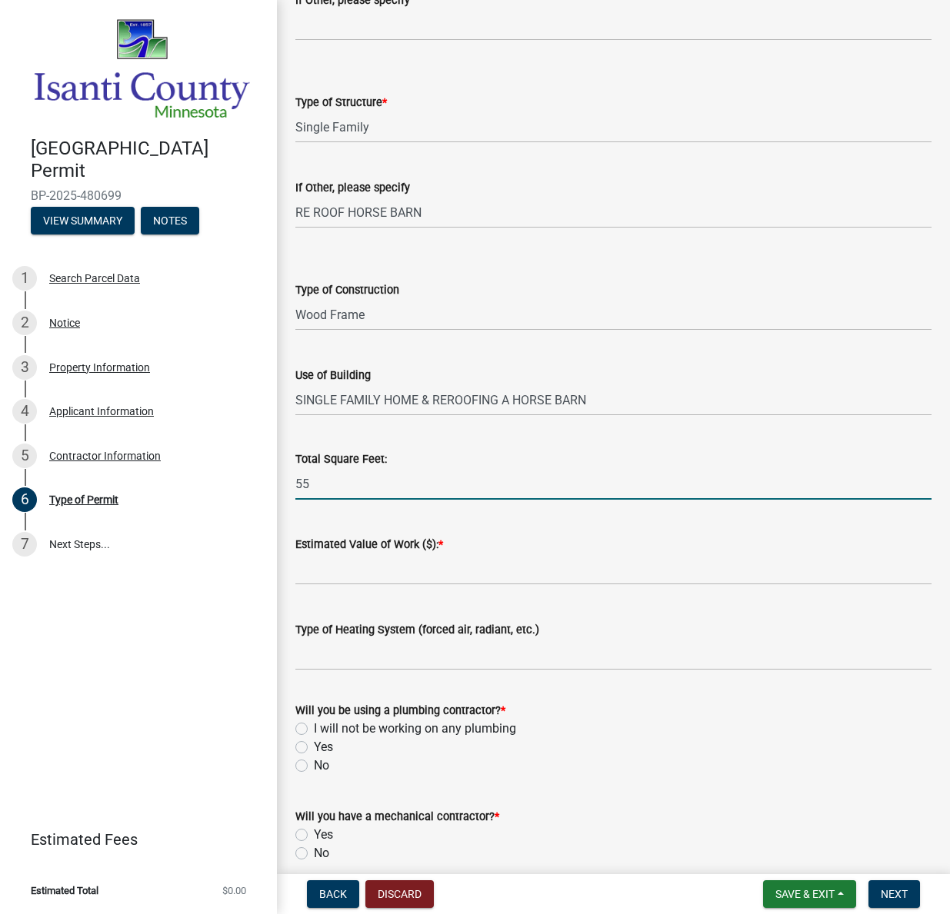
scroll to position [365, 0]
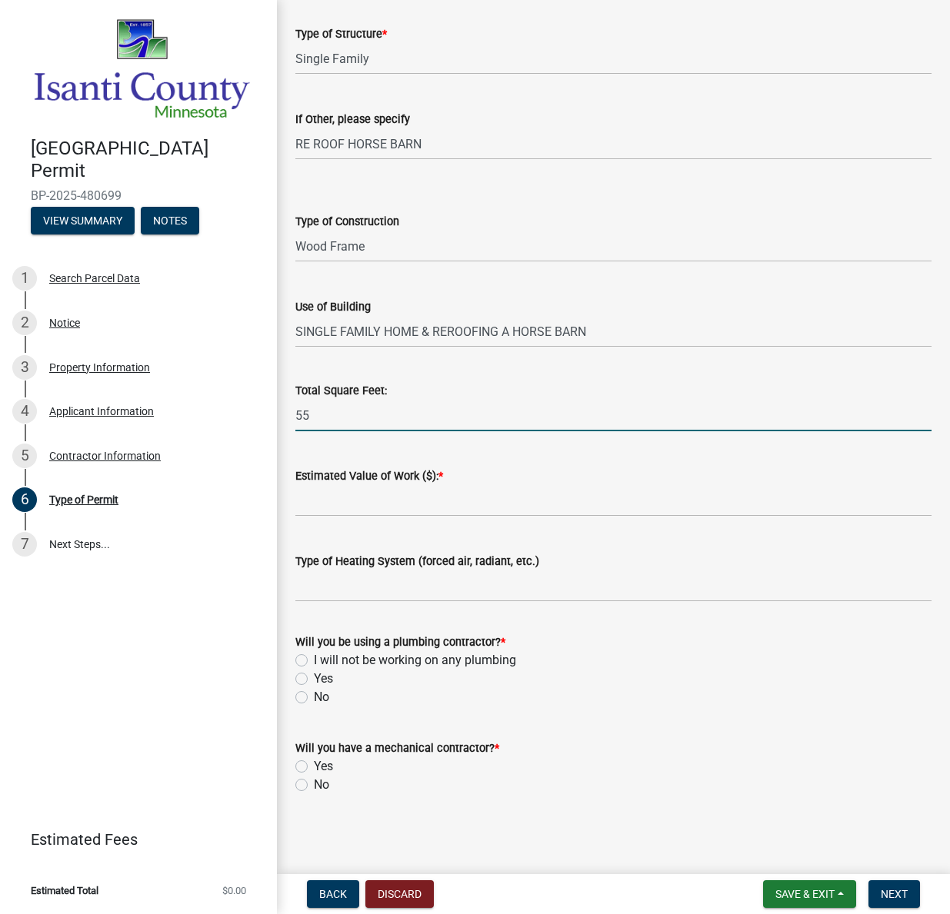
type input "55"
drag, startPoint x: 338, startPoint y: 493, endPoint x: 255, endPoint y: 491, distance: 83.9
click at [338, 493] on input "text" at bounding box center [613, 501] width 636 height 32
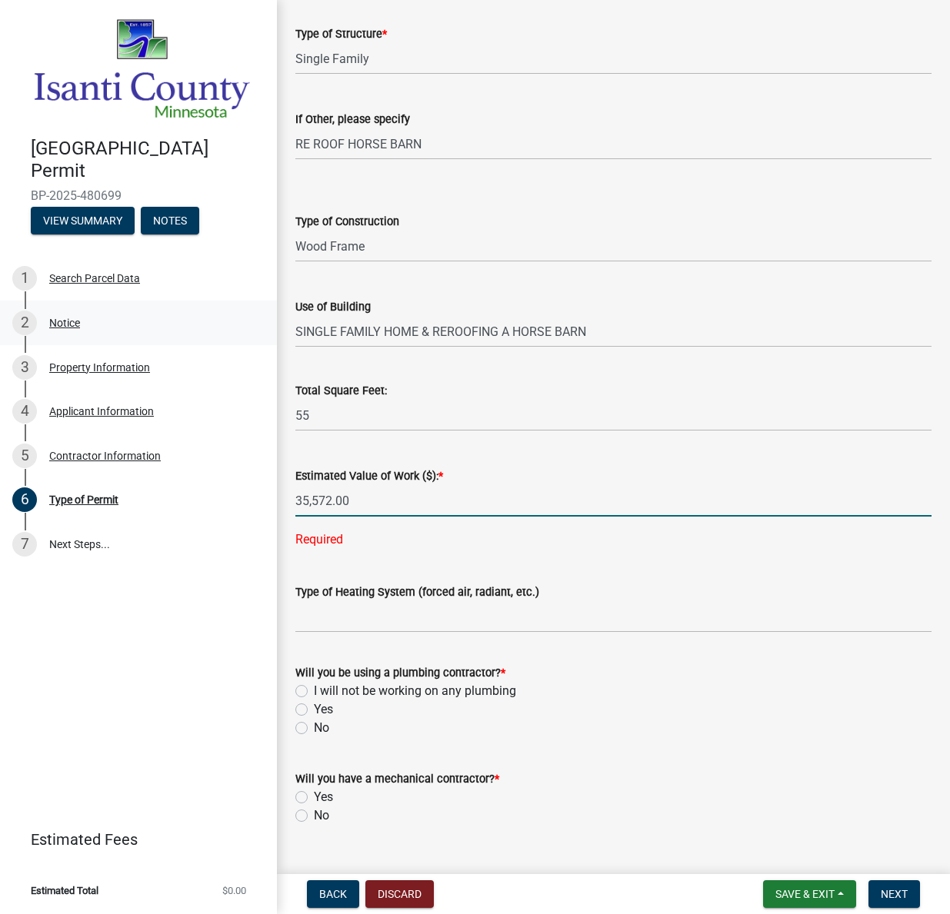
type input "35572"
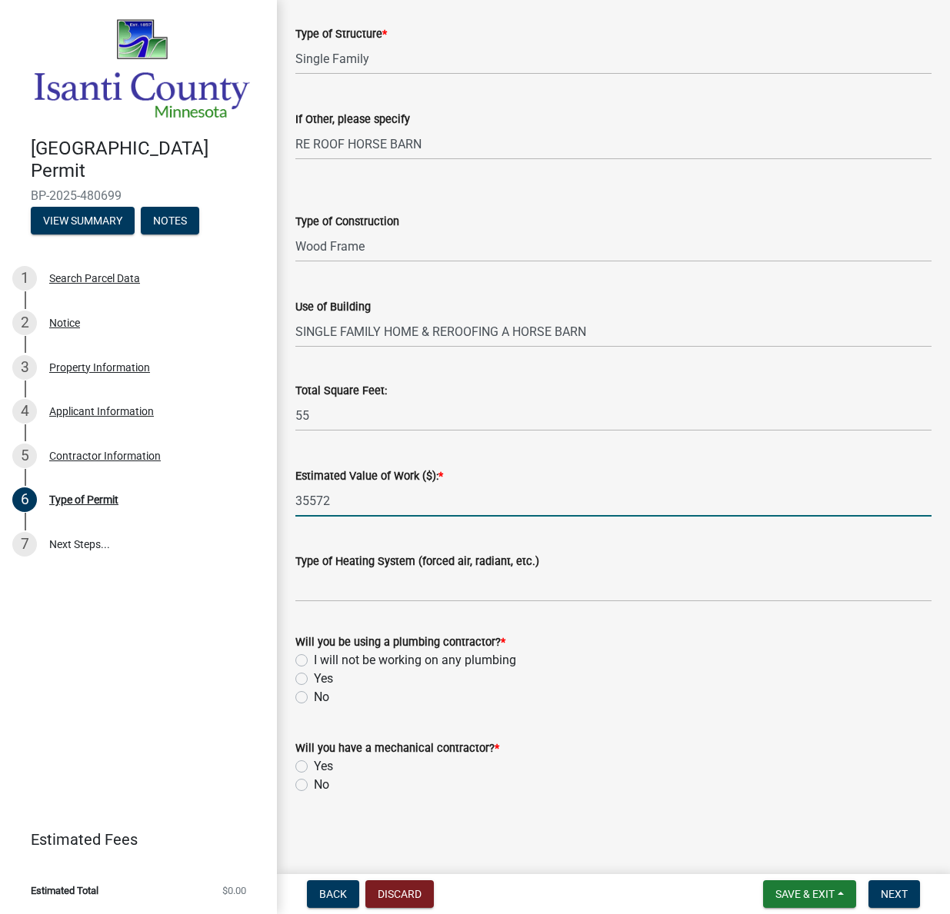
click at [314, 660] on label "I will not be working on any plumbing" at bounding box center [415, 660] width 202 height 18
click at [314, 660] on input "I will not be working on any plumbing" at bounding box center [319, 656] width 10 height 10
radio input "true"
click at [335, 498] on input "35572" at bounding box center [613, 501] width 636 height 32
type input "35572"
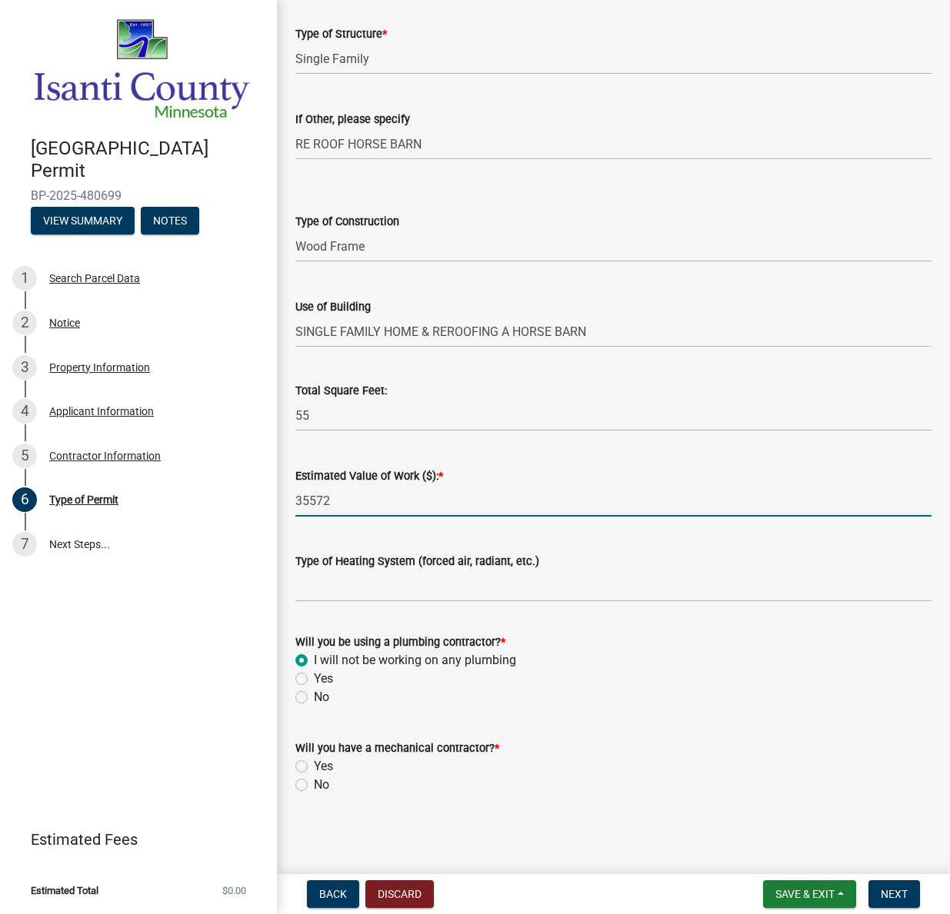
click at [642, 564] on div "Type of Heating System (forced air, radiant, etc.)" at bounding box center [613, 561] width 636 height 18
click at [314, 785] on label "No" at bounding box center [321, 785] width 15 height 18
click at [314, 785] on input "No" at bounding box center [319, 781] width 10 height 10
radio input "true"
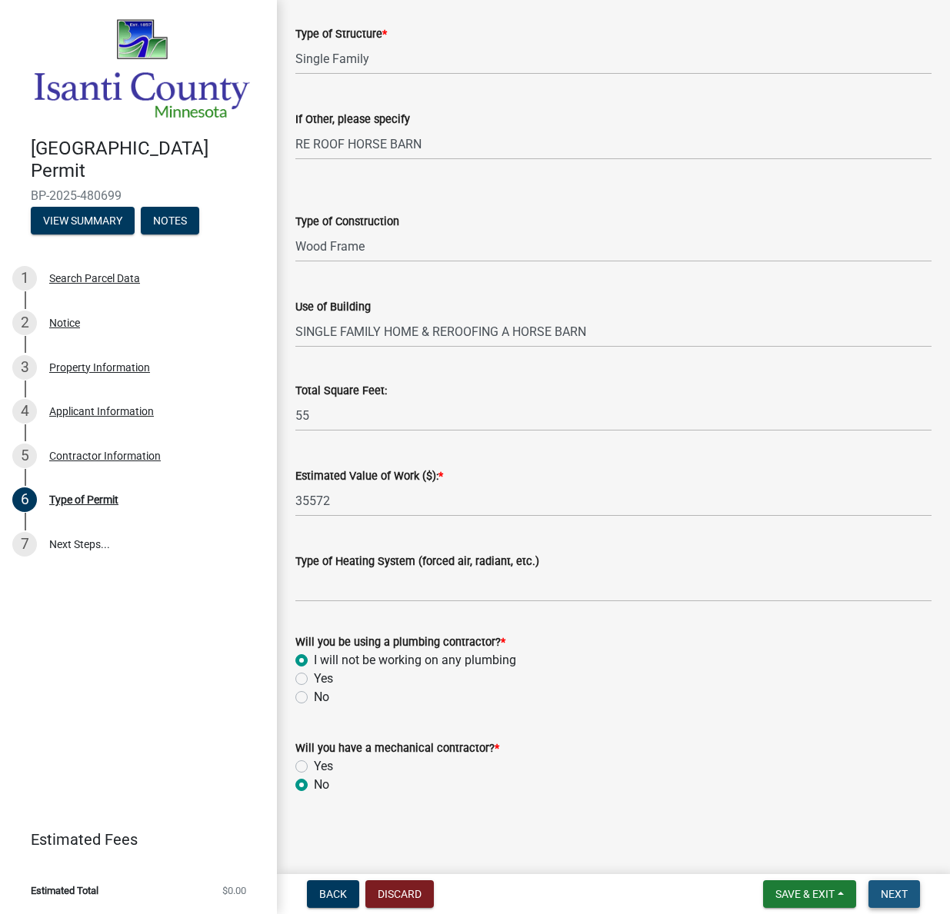
click at [900, 893] on span "Next" at bounding box center [894, 894] width 27 height 12
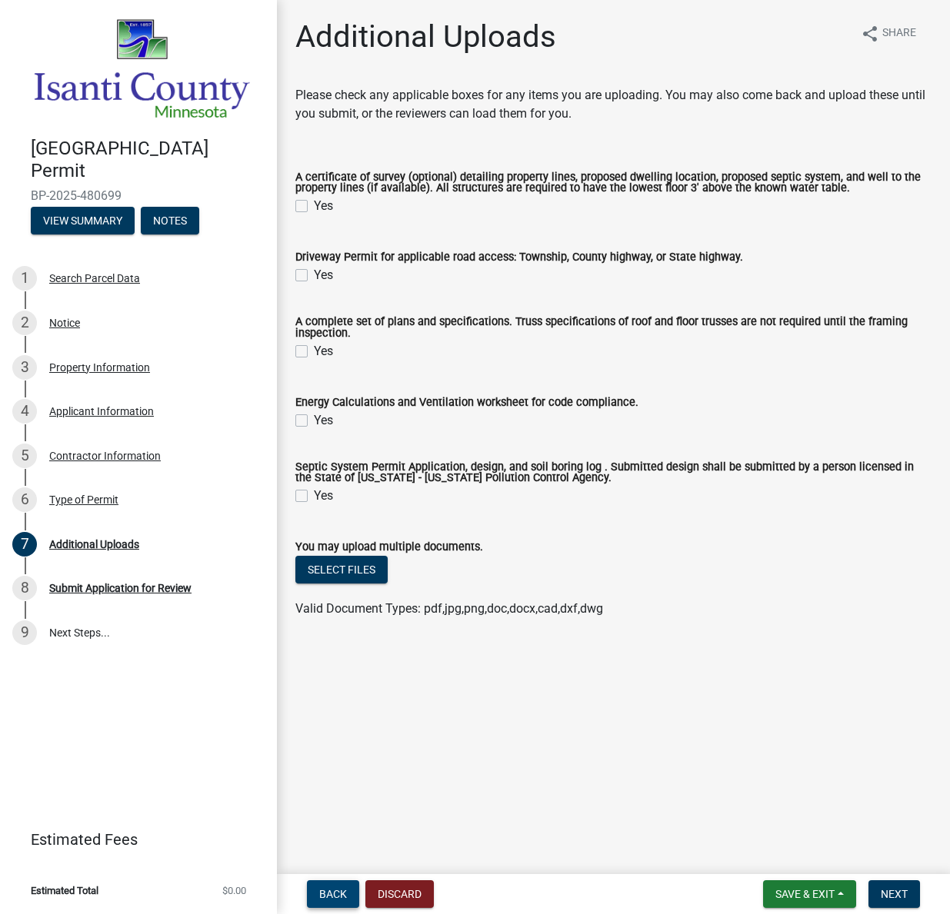
click at [328, 894] on span "Back" at bounding box center [333, 894] width 28 height 12
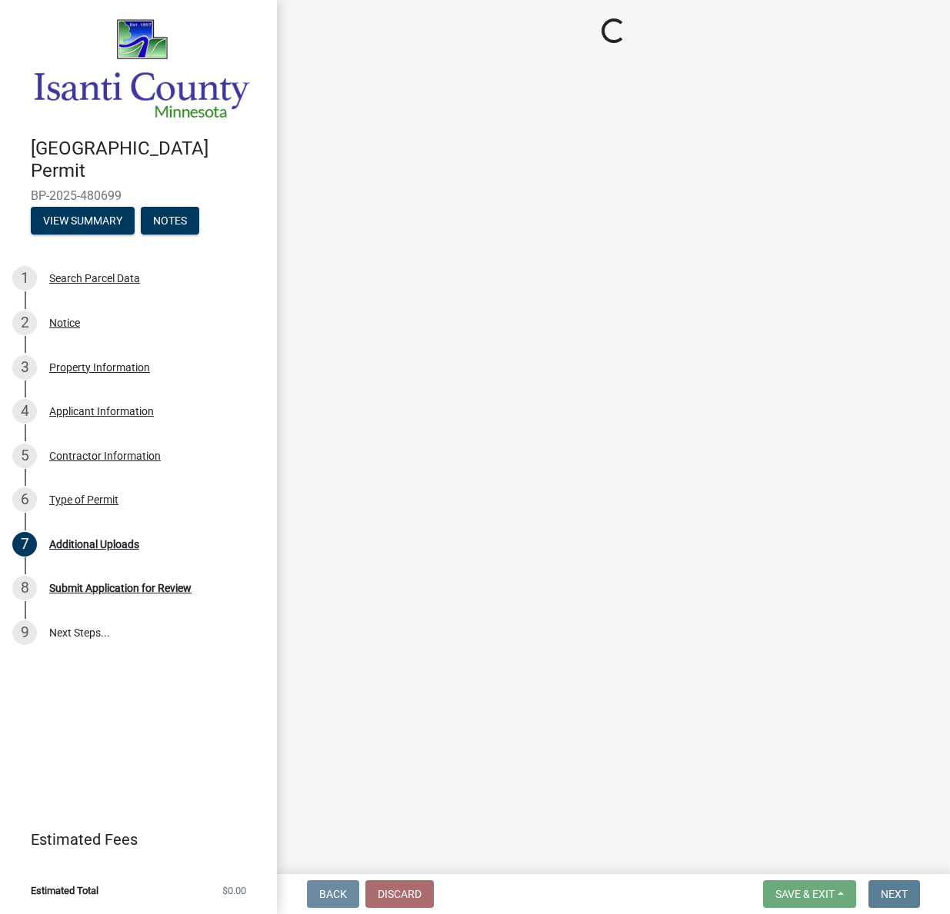
select select "eb4da8a3-282e-4d3e-a231-485219132635"
select select "0ece82dd-c883-4950-aa67-9a99a4f1235b"
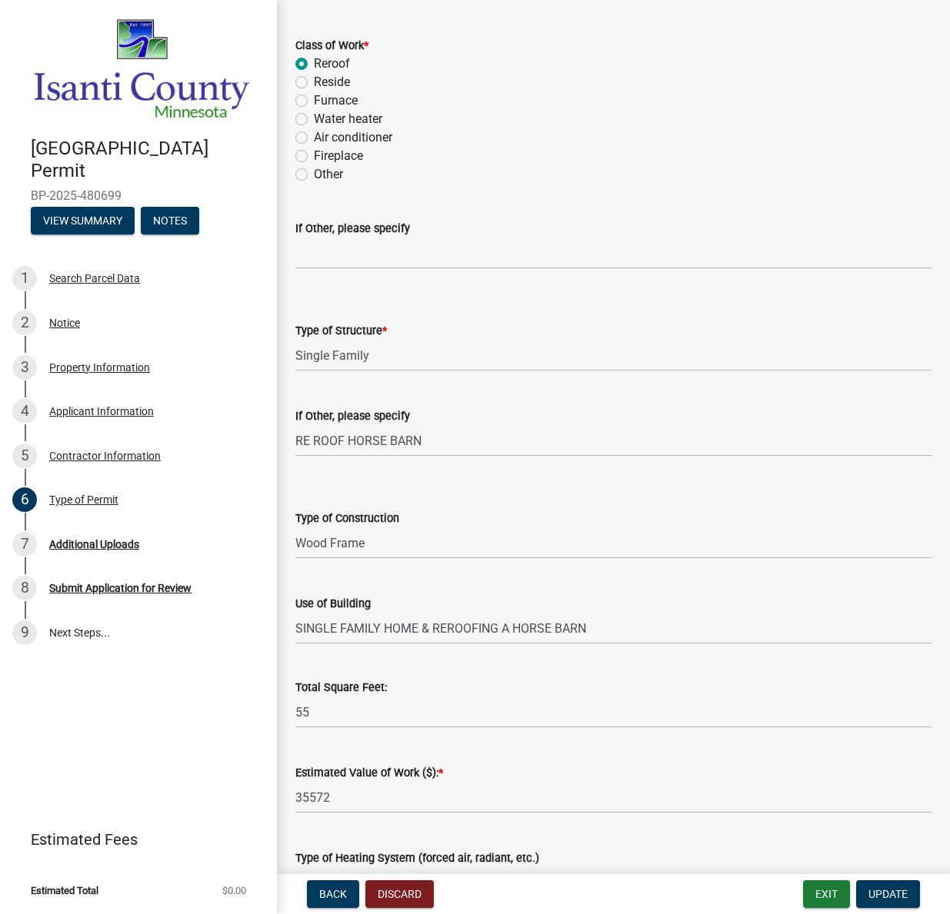
scroll to position [258, 0]
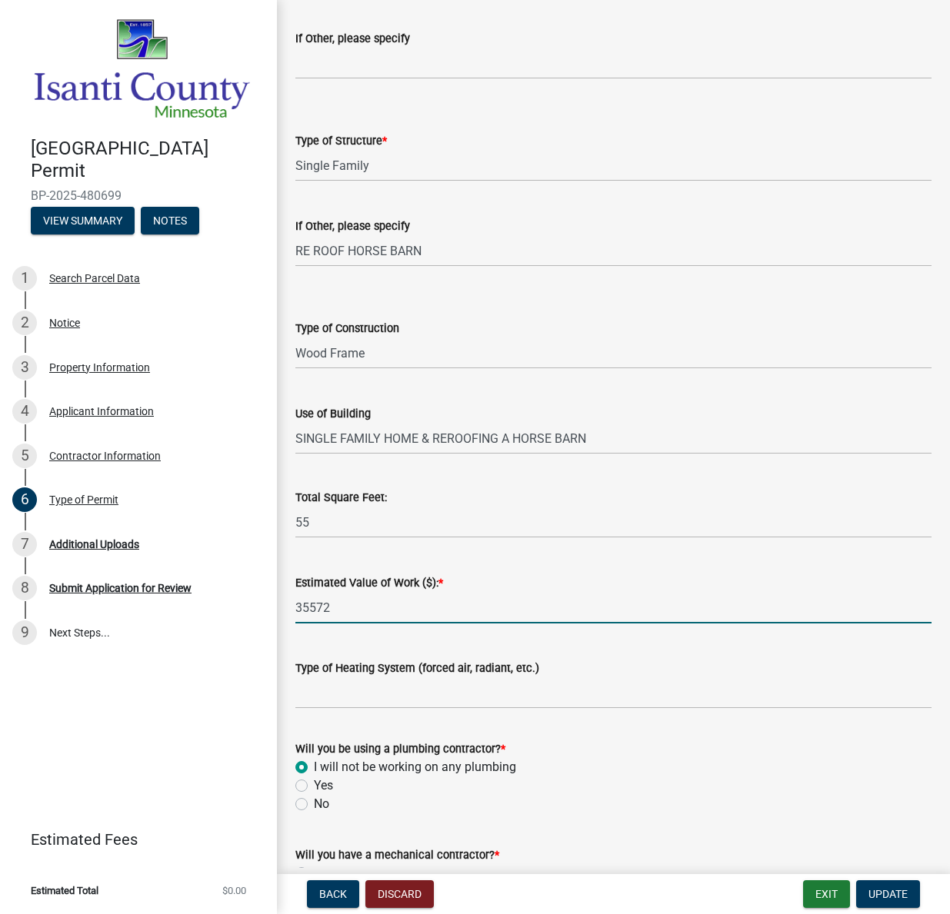
click at [335, 608] on input "35572" at bounding box center [613, 608] width 636 height 32
drag, startPoint x: 332, startPoint y: 607, endPoint x: 280, endPoint y: 609, distance: 52.3
click at [280, 609] on div "Type of Permit share Share Class of Work * Reroof Reside Furnace Water heater A…" at bounding box center [613, 344] width 673 height 1169
type input "35612"
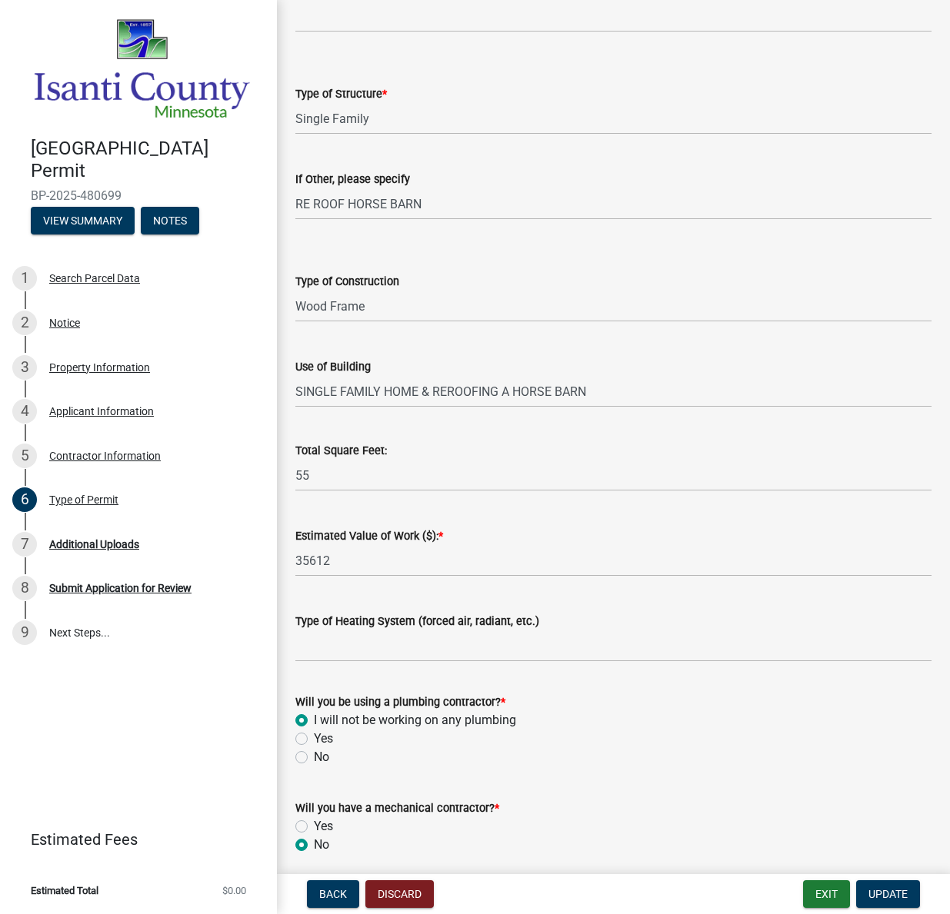
scroll to position [365, 0]
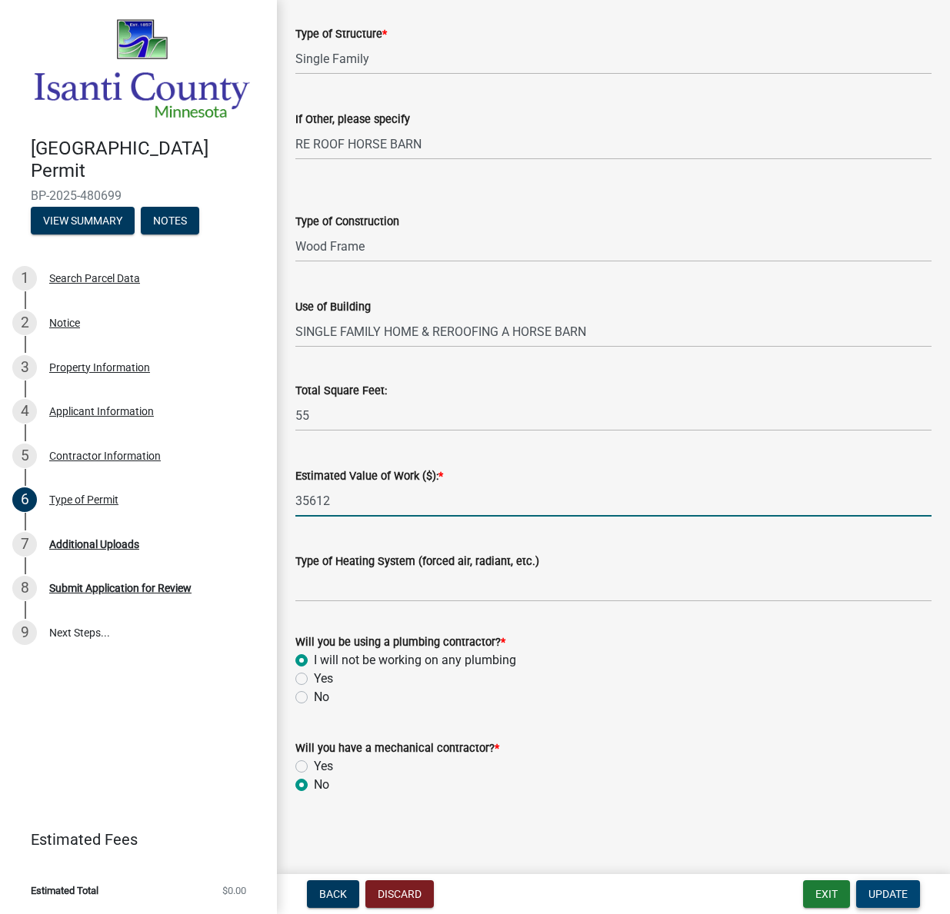
click at [891, 895] on span "Update" at bounding box center [887, 894] width 39 height 12
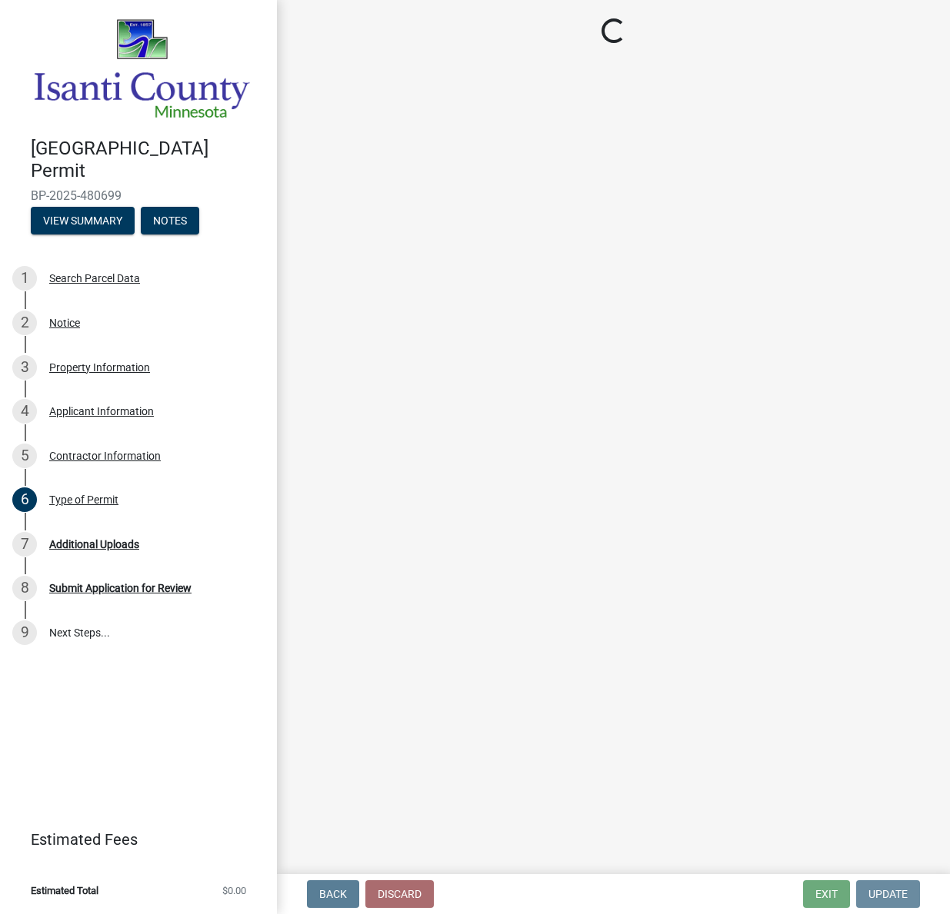
scroll to position [0, 0]
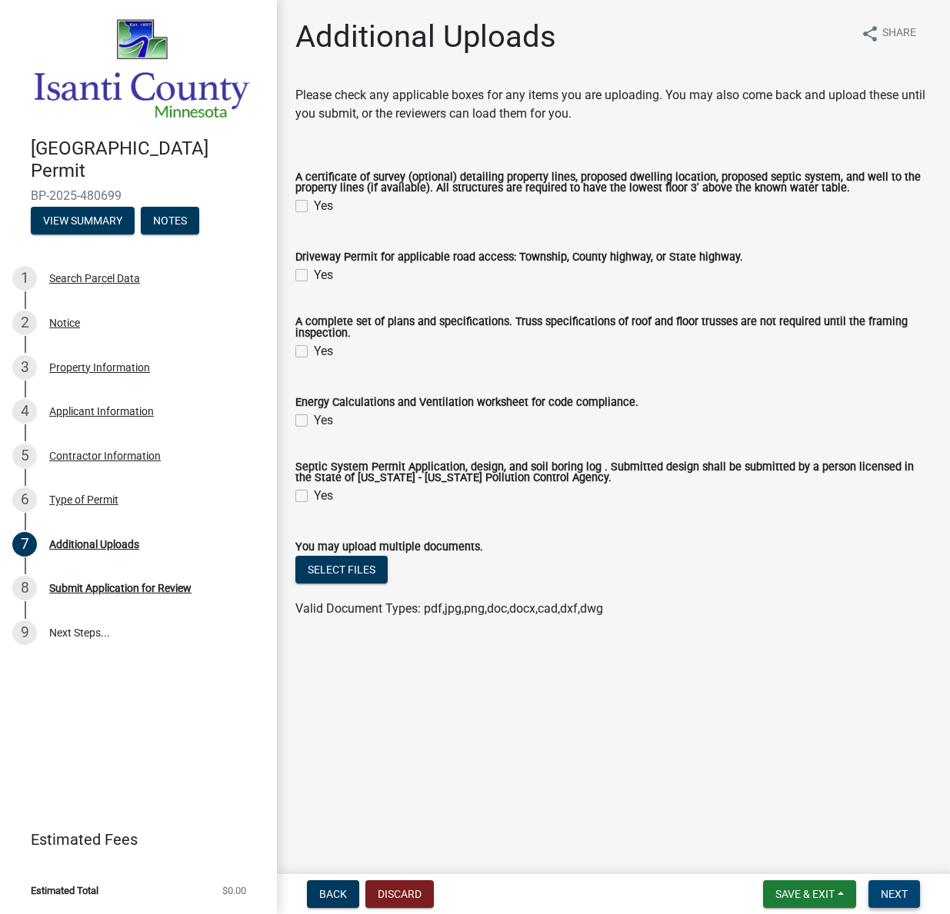
click at [895, 886] on button "Next" at bounding box center [894, 895] width 52 height 28
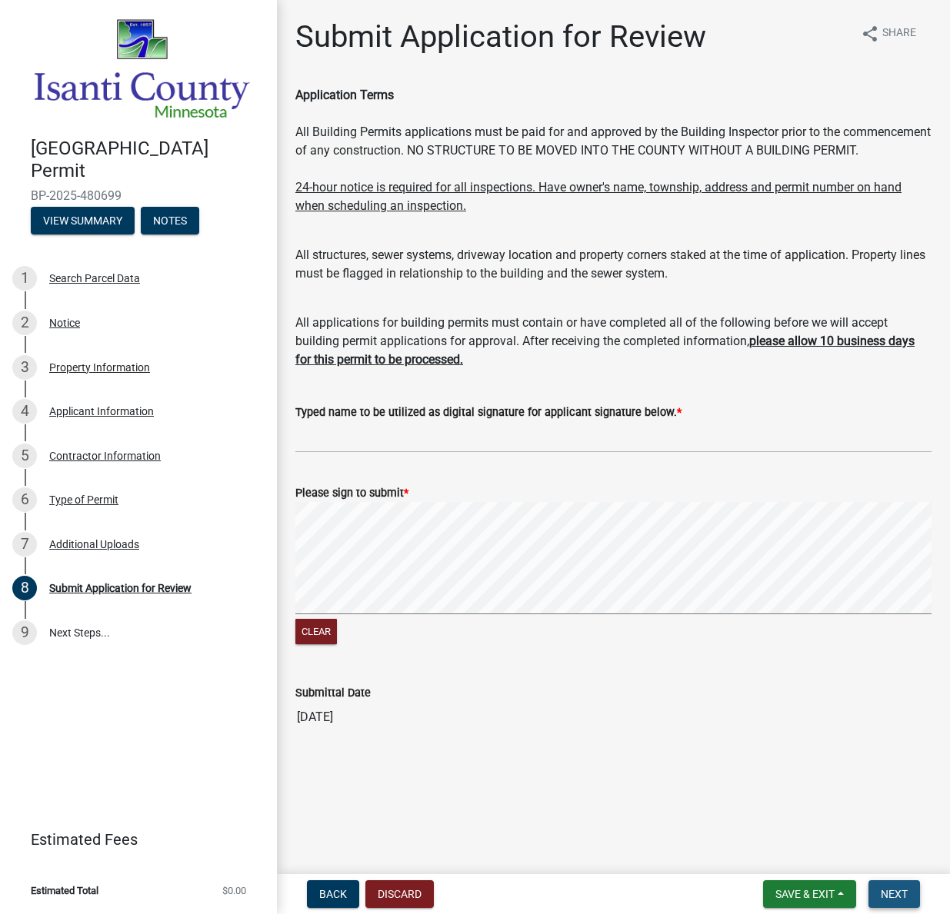
click at [898, 896] on span "Next" at bounding box center [894, 894] width 27 height 12
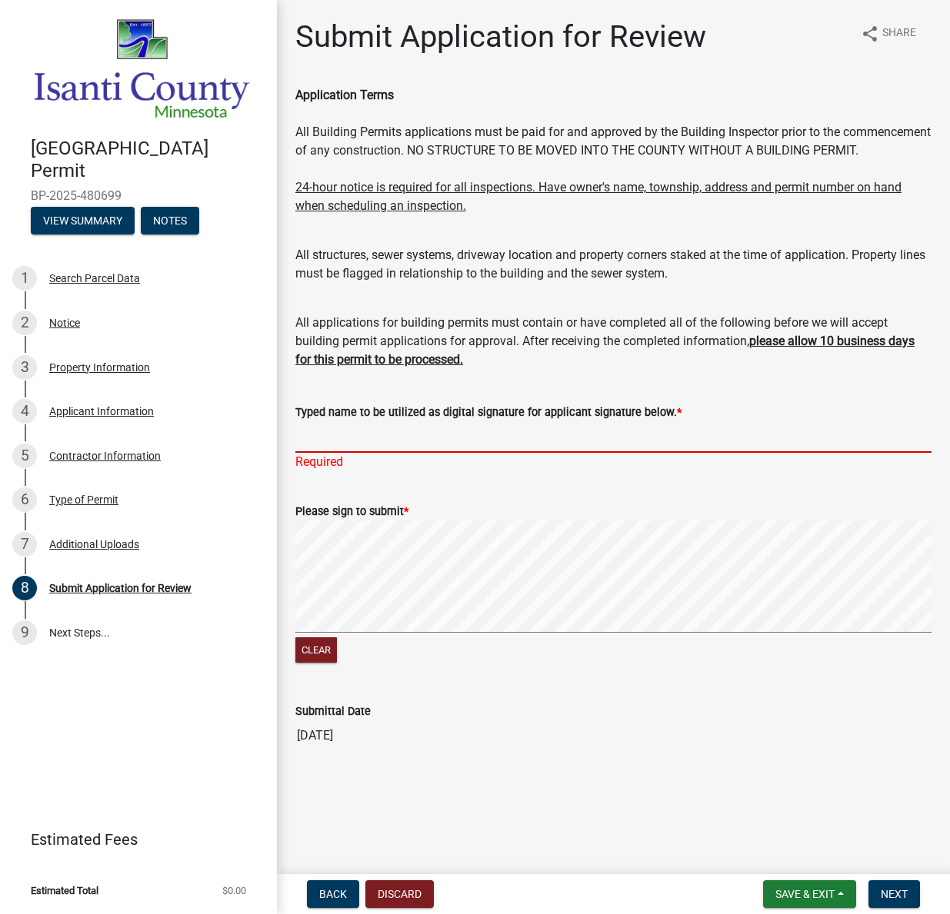
click at [322, 453] on input "Typed name to be utilized as digital signature for applicant signature below. *" at bounding box center [613, 437] width 636 height 32
type input "[PERSON_NAME]"
click at [897, 891] on span "Next" at bounding box center [894, 894] width 27 height 12
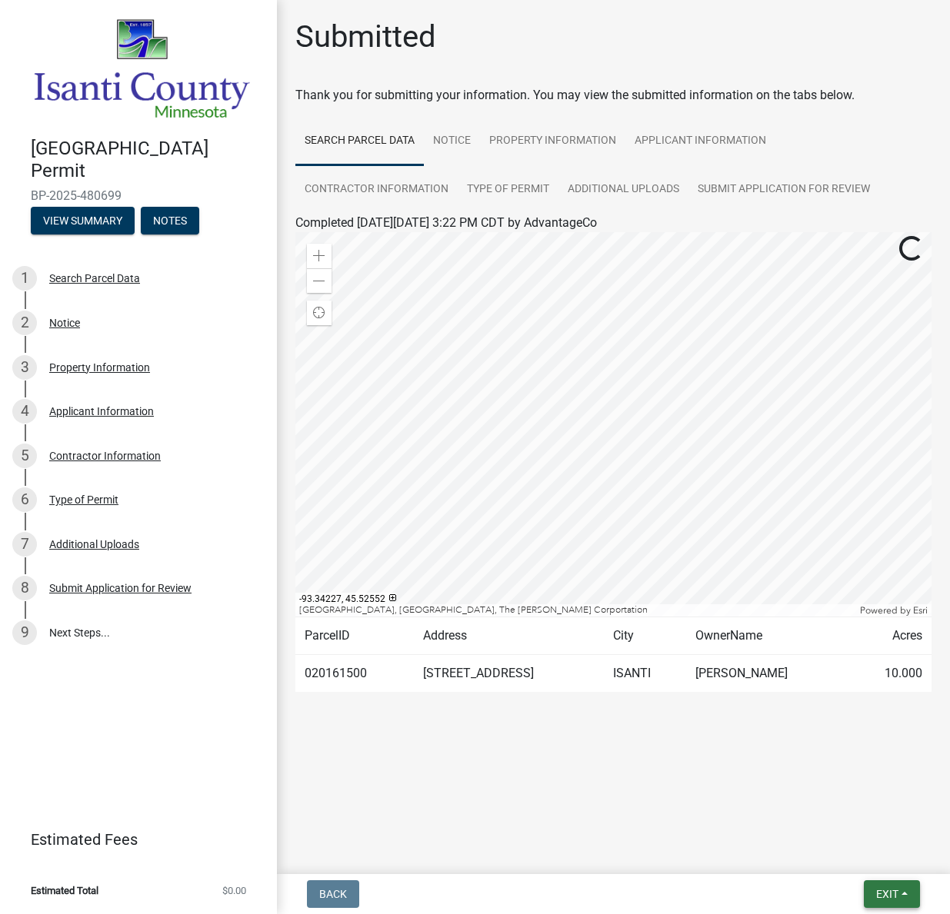
drag, startPoint x: 881, startPoint y: 894, endPoint x: 651, endPoint y: 878, distance: 230.5
click at [704, 878] on nav "Back Exit Save Save & Exit" at bounding box center [613, 894] width 673 height 40
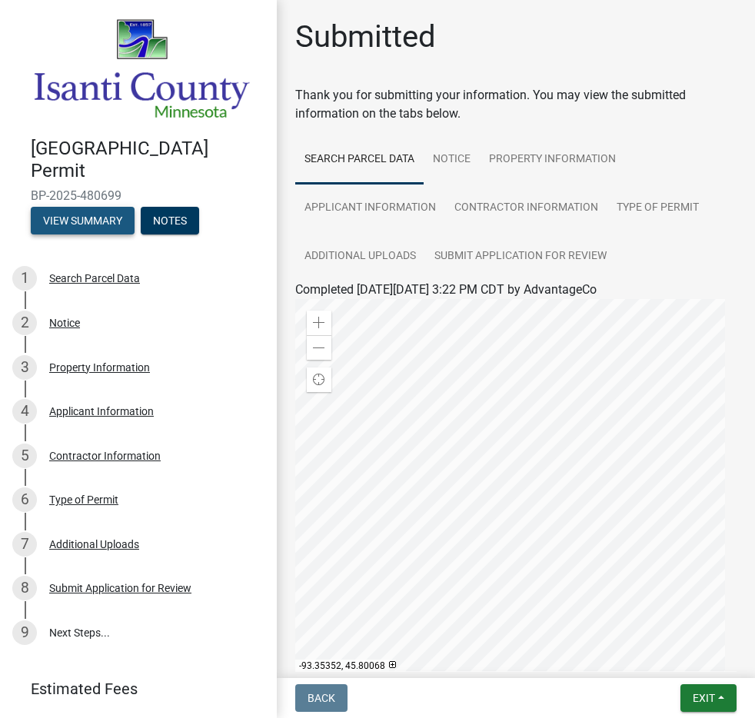
click at [91, 215] on button "View Summary" at bounding box center [83, 221] width 104 height 28
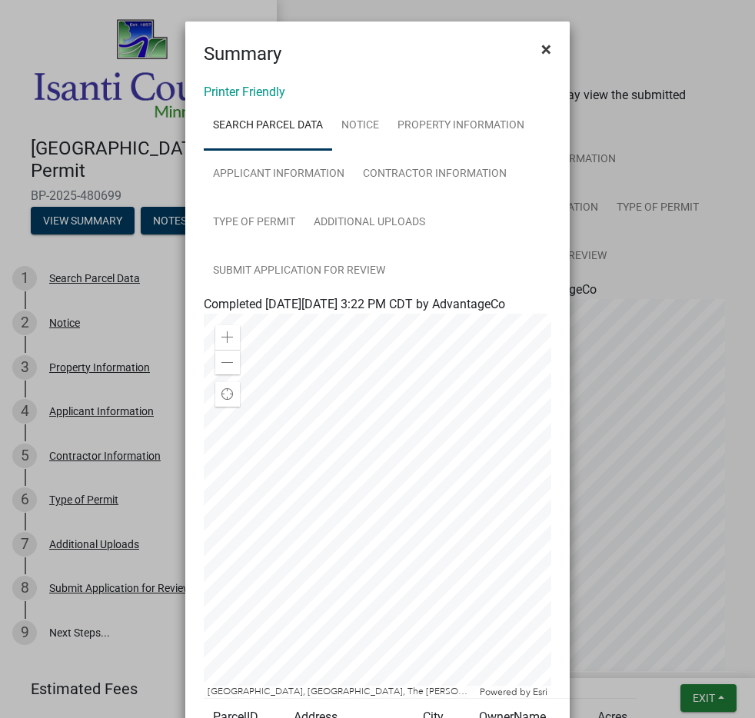
click at [543, 48] on span "×" at bounding box center [546, 49] width 10 height 22
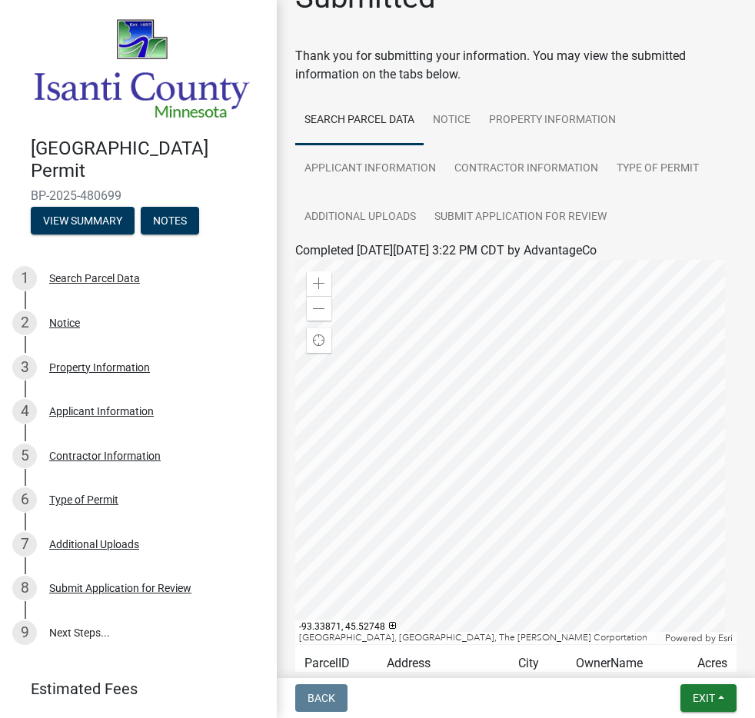
scroll to position [196, 0]
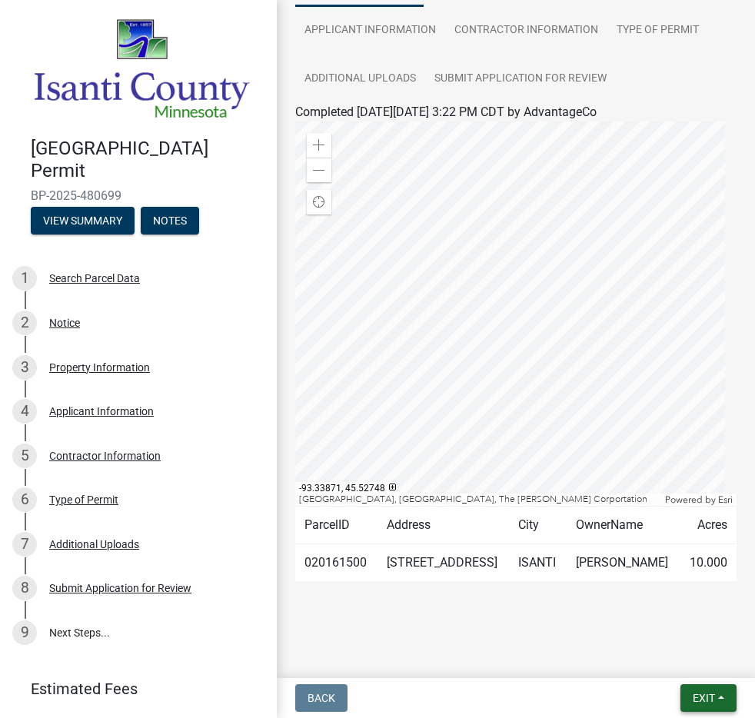
click at [705, 698] on span "Exit" at bounding box center [704, 698] width 22 height 12
